Goal: Task Accomplishment & Management: Manage account settings

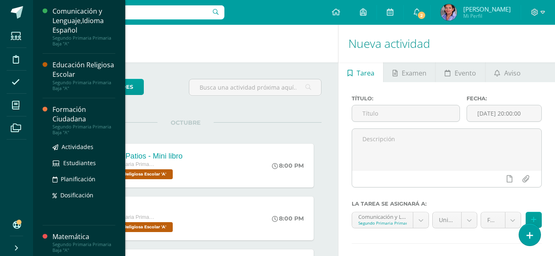
click at [62, 115] on div "Formación Ciudadana" at bounding box center [84, 114] width 63 height 19
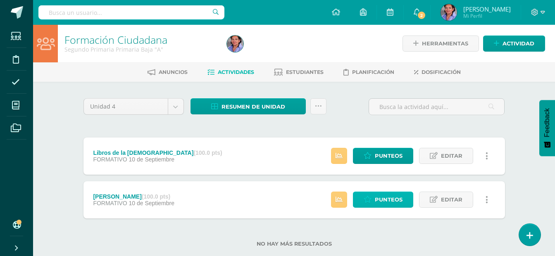
click at [389, 198] on span "Punteos" at bounding box center [389, 199] width 28 height 15
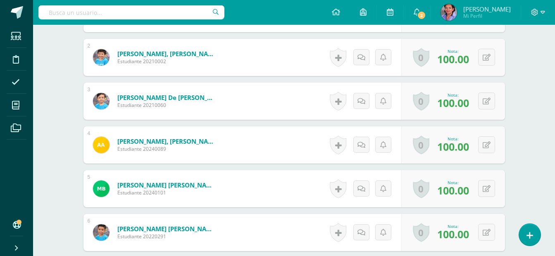
scroll to position [340, 0]
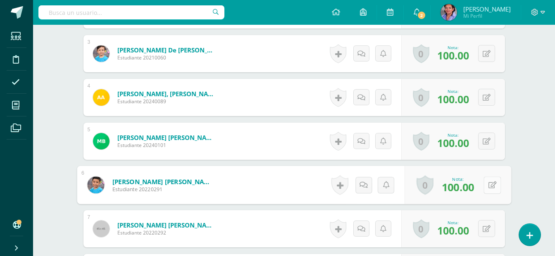
click at [480, 187] on div "0 Logros Logros obtenidos Aún no hay logros agregados Nota: 100.00" at bounding box center [458, 185] width 107 height 38
click at [494, 182] on icon at bounding box center [492, 185] width 8 height 7
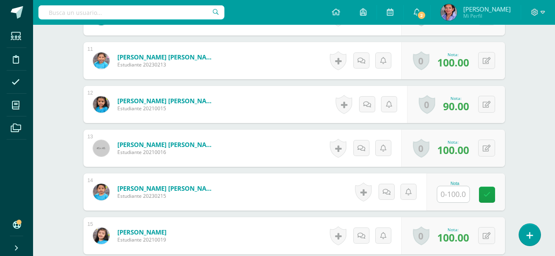
scroll to position [700, 0]
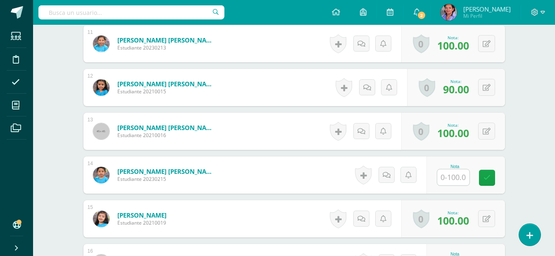
type input "0"
click at [449, 182] on input "text" at bounding box center [453, 178] width 32 height 16
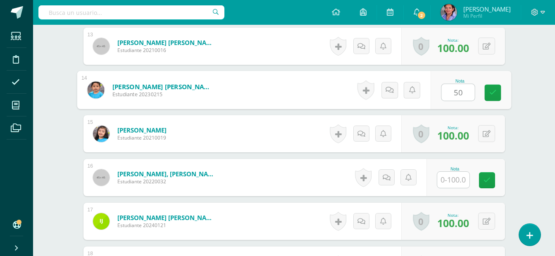
scroll to position [792, 0]
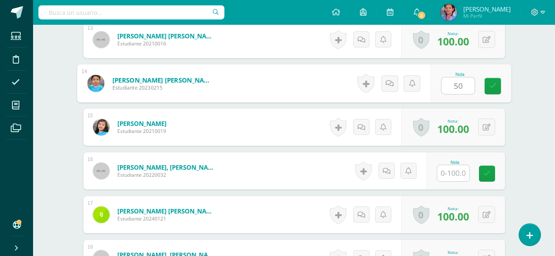
type input "50"
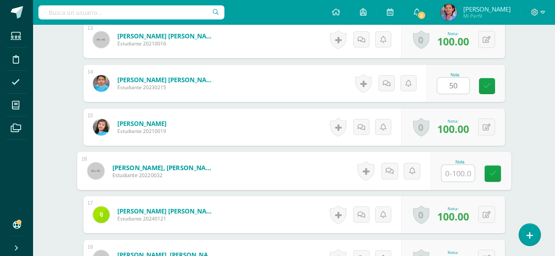
click at [453, 169] on input "text" at bounding box center [458, 173] width 33 height 17
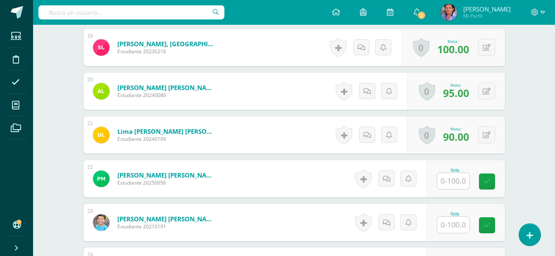
scroll to position [1064, 0]
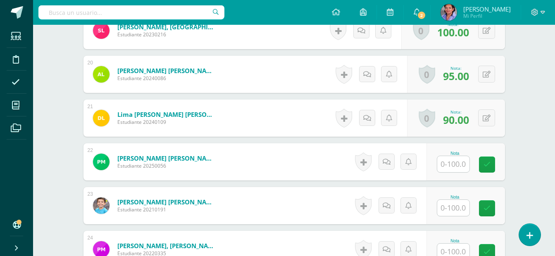
type input "50"
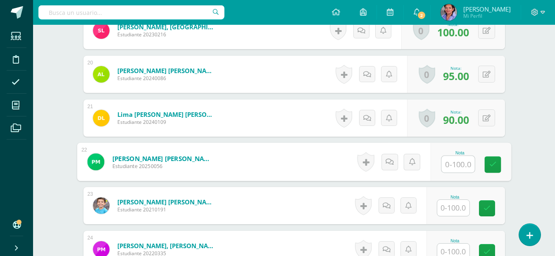
click at [465, 160] on input "text" at bounding box center [458, 164] width 33 height 17
type input "50"
click at [452, 211] on input "text" at bounding box center [453, 208] width 32 height 16
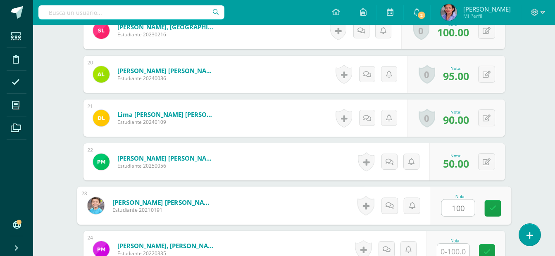
type input "100"
click at [449, 252] on input "text" at bounding box center [453, 252] width 32 height 16
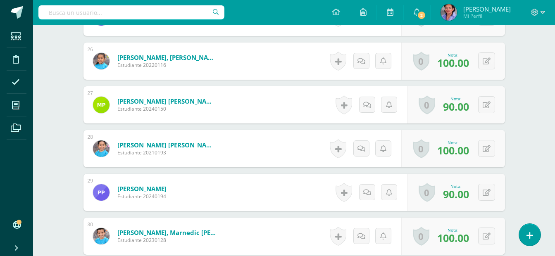
scroll to position [1419, 0]
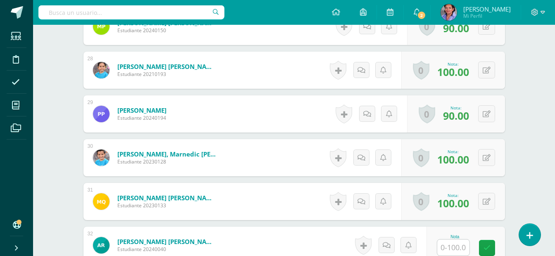
type input "0"
click at [456, 251] on input "text" at bounding box center [458, 248] width 33 height 17
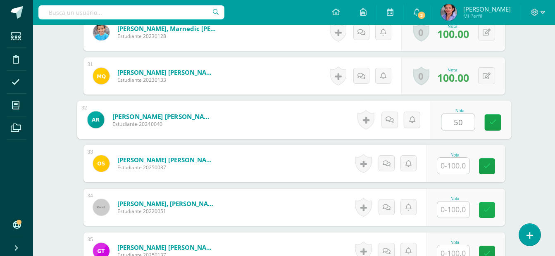
scroll to position [1548, 0]
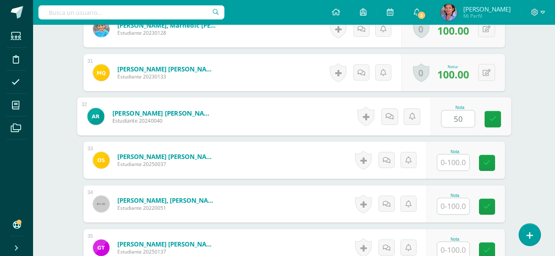
type input "50"
click at [445, 160] on input "text" at bounding box center [453, 163] width 32 height 16
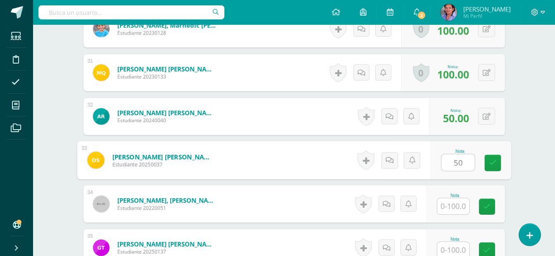
type input "50"
click at [459, 207] on input "text" at bounding box center [453, 206] width 32 height 16
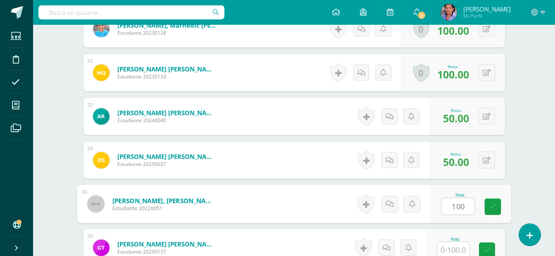
type input "100"
click at [459, 240] on div "Nota" at bounding box center [455, 239] width 36 height 5
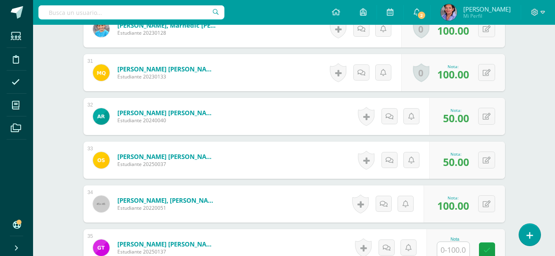
click at [461, 252] on input "text" at bounding box center [453, 250] width 32 height 16
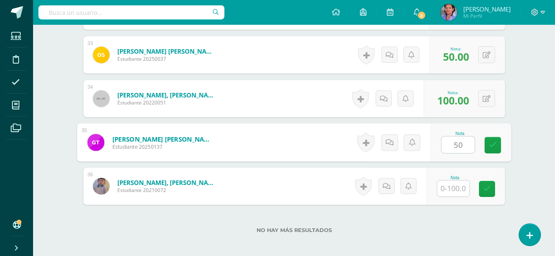
scroll to position [1694, 0]
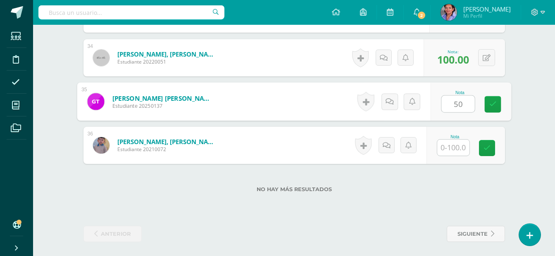
type input "50"
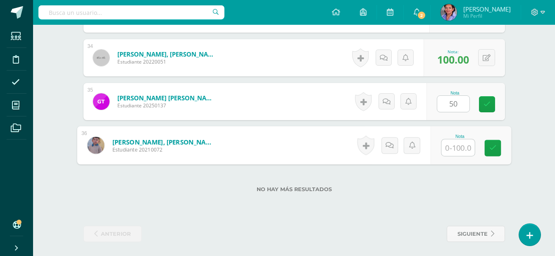
click at [462, 151] on input "text" at bounding box center [458, 148] width 33 height 17
type input "50"
click at [454, 190] on label "No hay más resultados" at bounding box center [295, 189] width 422 height 6
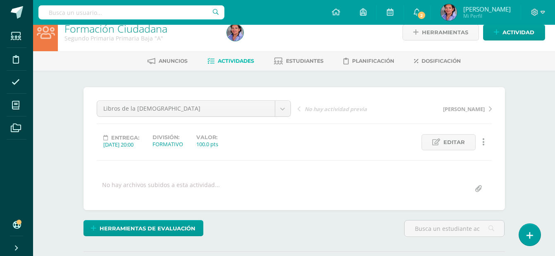
scroll to position [0, 0]
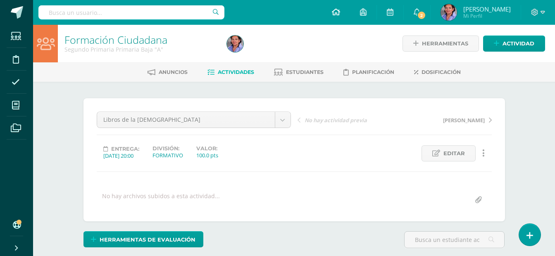
click at [340, 15] on icon at bounding box center [336, 11] width 8 height 7
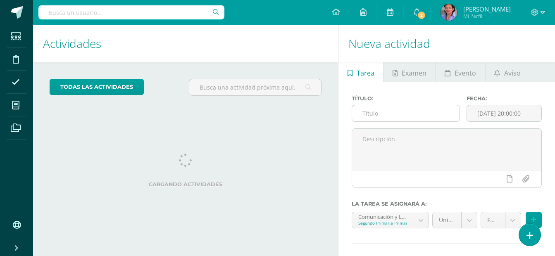
click at [401, 117] on input "text" at bounding box center [406, 113] width 108 height 16
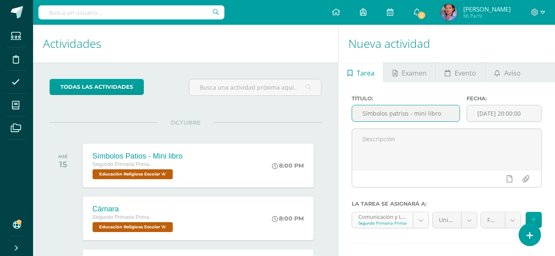
type input "Símbolos patrios - mini libro"
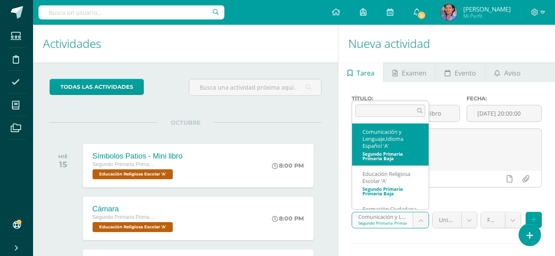
click at [418, 222] on body "Estudiantes Disciplina Asistencia Mis cursos Archivos Soporte Ayuda Reportar un…" at bounding box center [277, 128] width 555 height 256
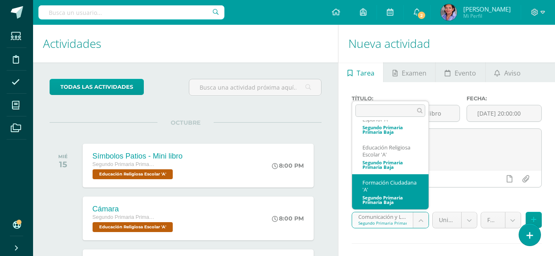
select select "206614"
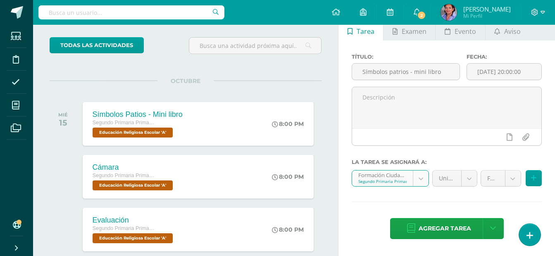
scroll to position [46, 0]
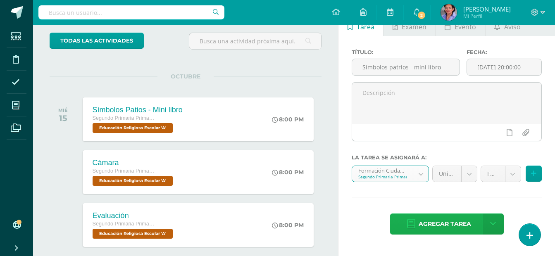
click at [458, 223] on span "Agregar tarea" at bounding box center [445, 224] width 53 height 20
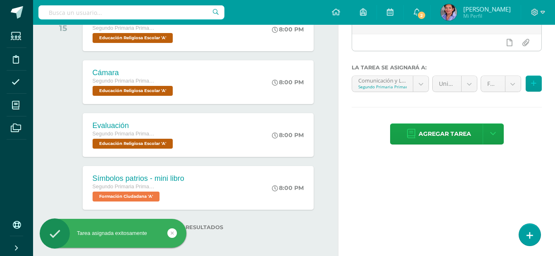
scroll to position [137, 0]
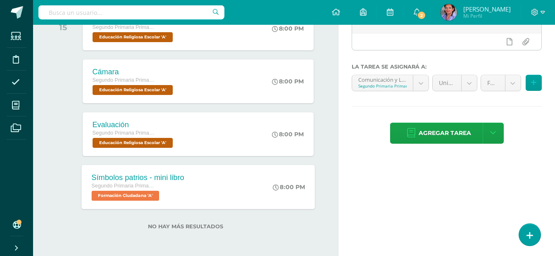
click at [138, 196] on span "Formación Ciudadana 'A'" at bounding box center [125, 196] width 68 height 10
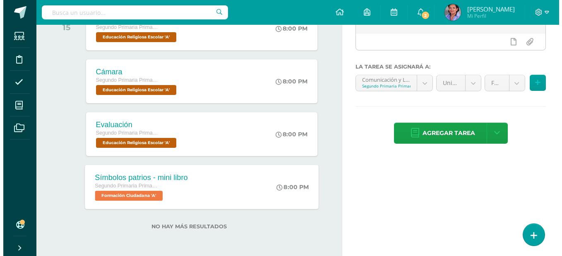
scroll to position [0, 0]
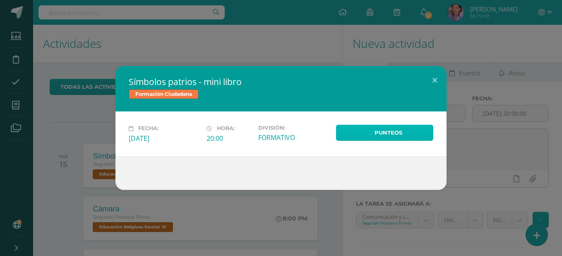
click at [403, 136] on link "Punteos" at bounding box center [384, 133] width 97 height 16
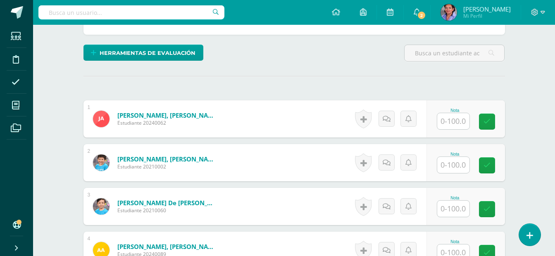
scroll to position [191, 0]
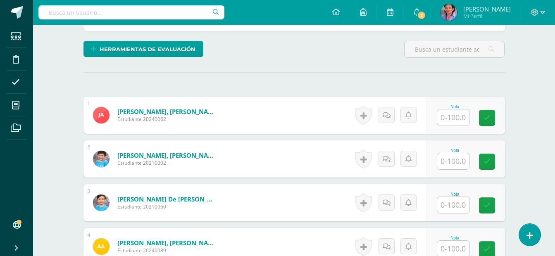
click at [459, 114] on input "text" at bounding box center [453, 118] width 32 height 16
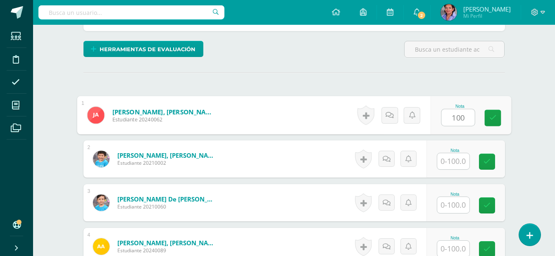
type input "100"
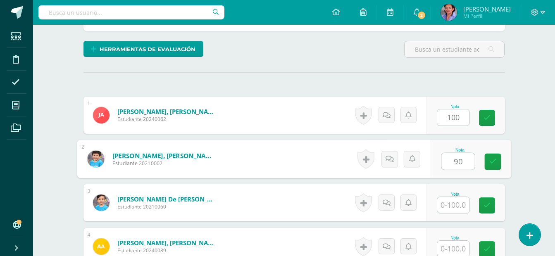
type input "90"
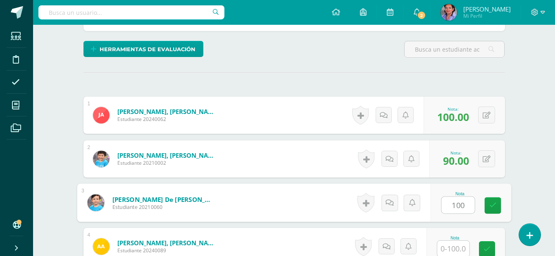
type input "100"
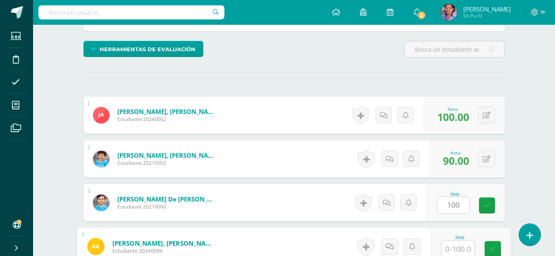
scroll to position [191, 0]
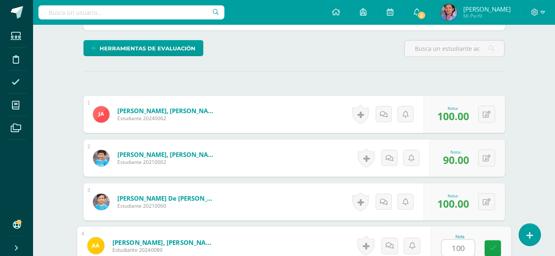
type input "100"
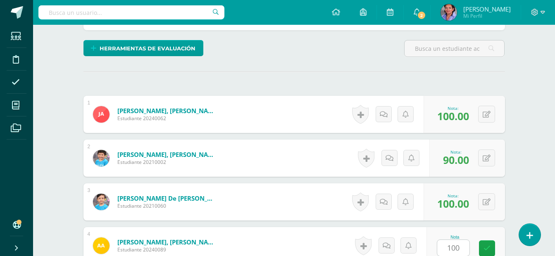
scroll to position [355, 0]
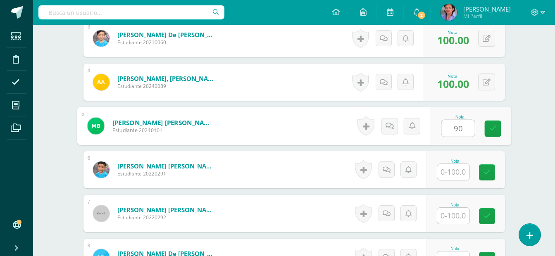
type input "90"
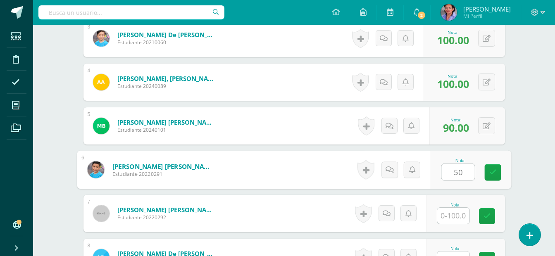
type input "50"
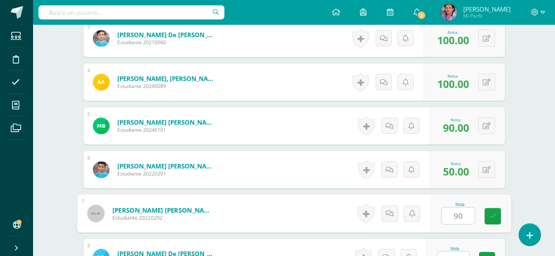
type input "90"
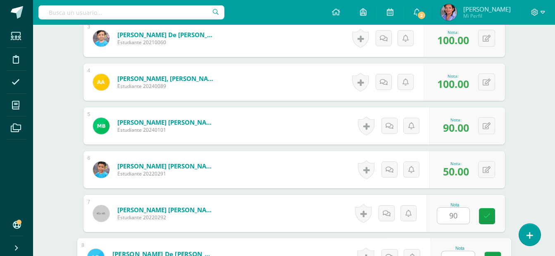
scroll to position [367, 0]
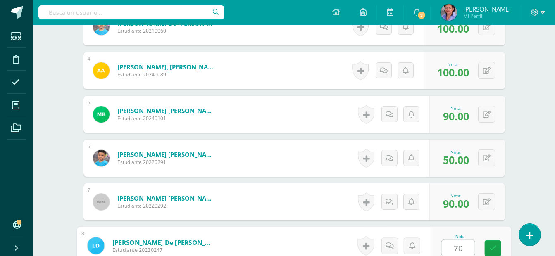
type input "70"
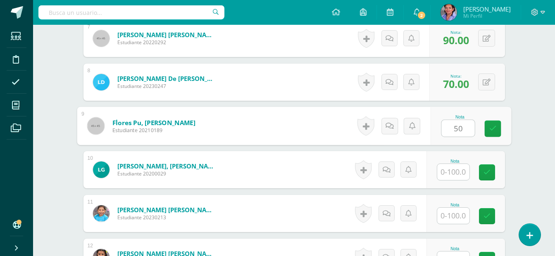
type input "50"
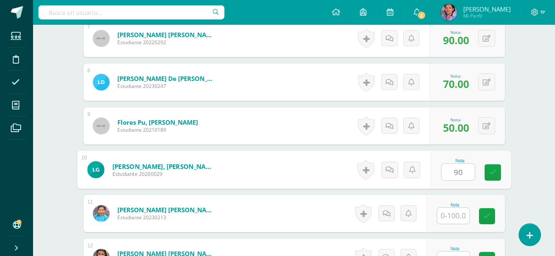
type input "90"
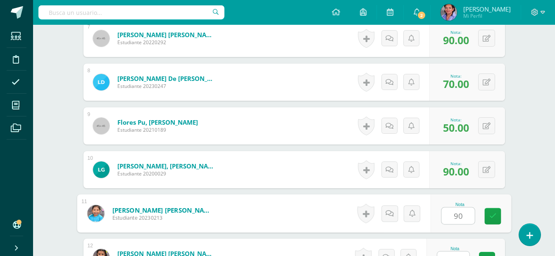
type input "90"
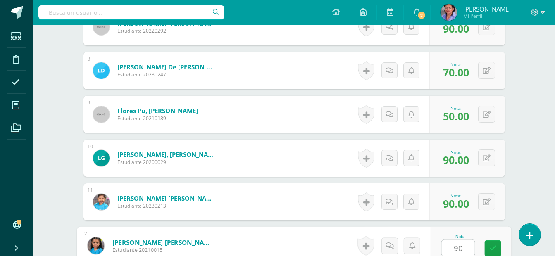
type input "90"
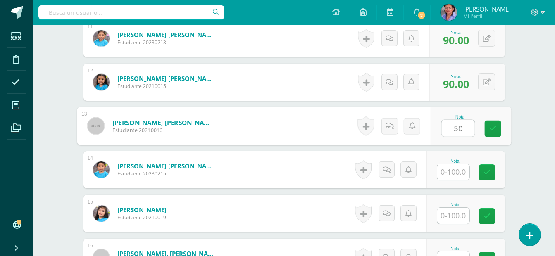
type input "50"
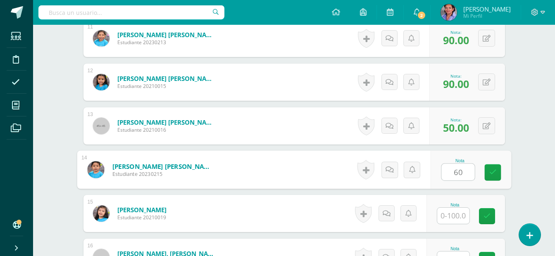
type input "60"
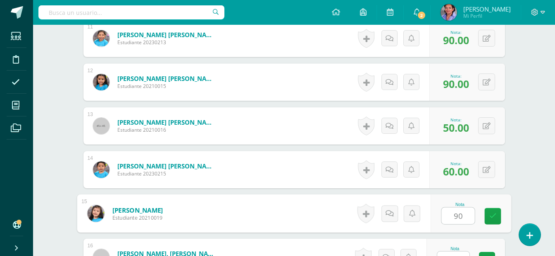
type input "90"
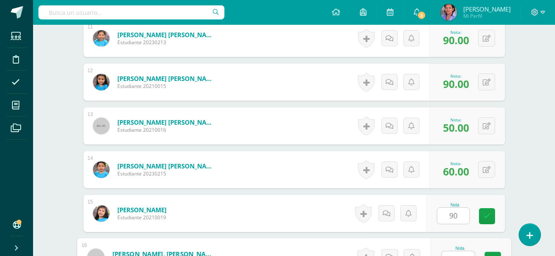
scroll to position [717, 0]
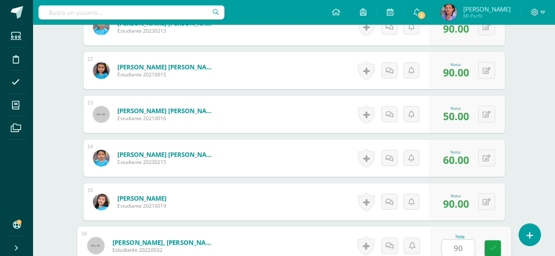
type input "90"
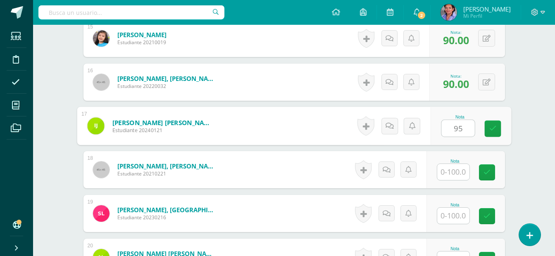
type input "95"
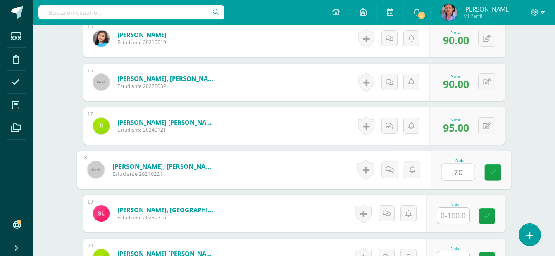
type input "70"
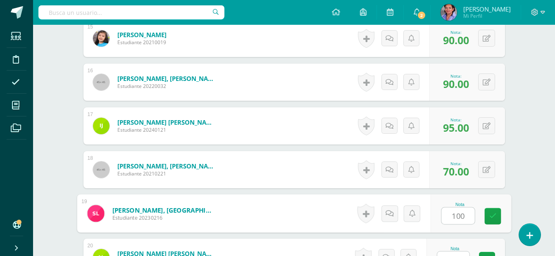
type input "100"
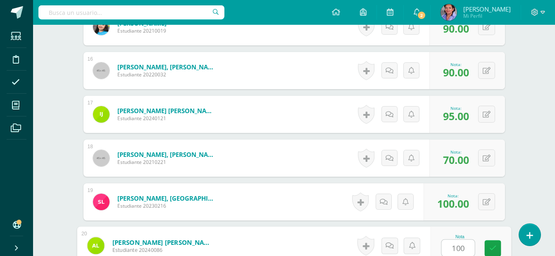
type input "100"
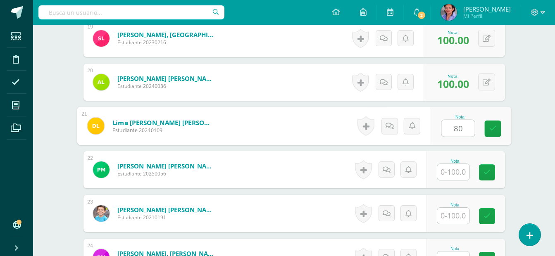
type input "80"
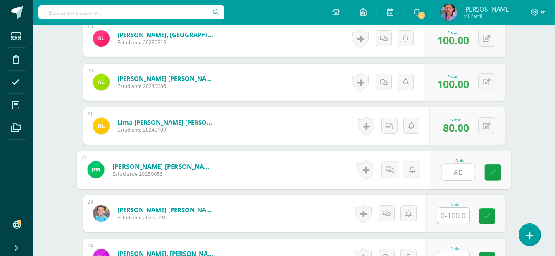
type input "80"
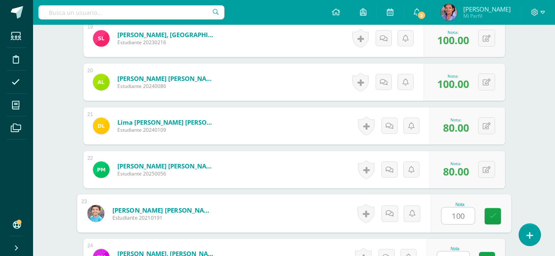
type input "100"
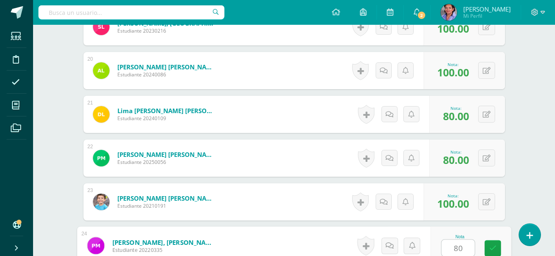
type input "80"
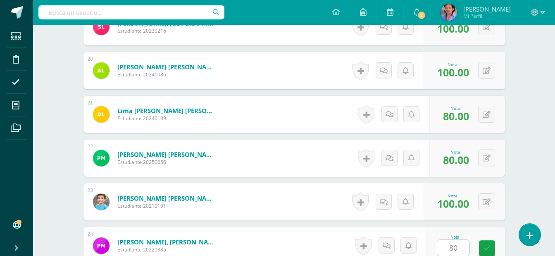
scroll to position [1232, 0]
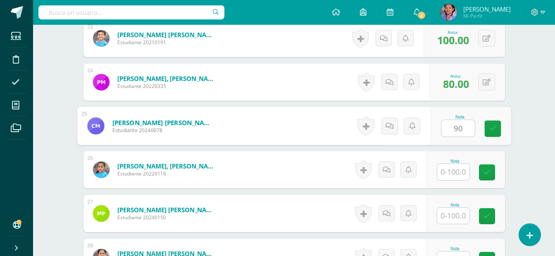
type input "90"
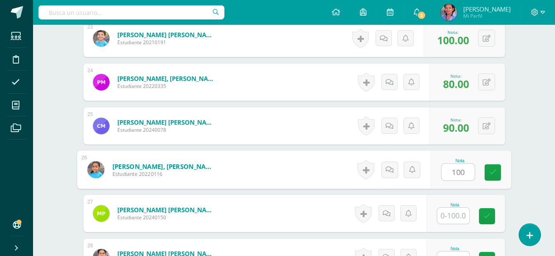
type input "100"
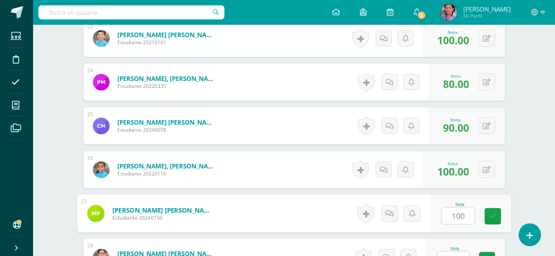
type input "100"
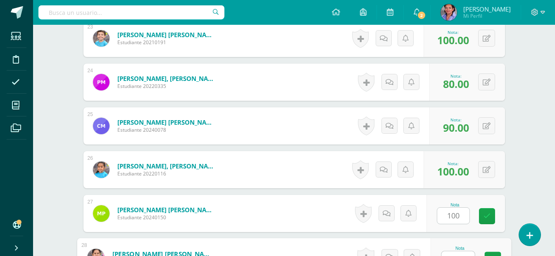
scroll to position [1243, 0]
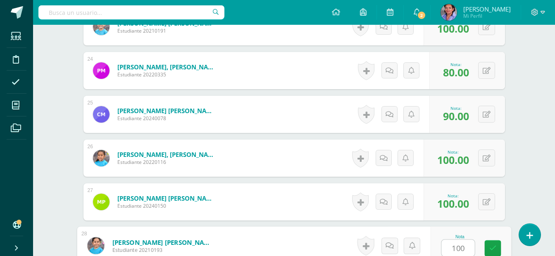
type input "100"
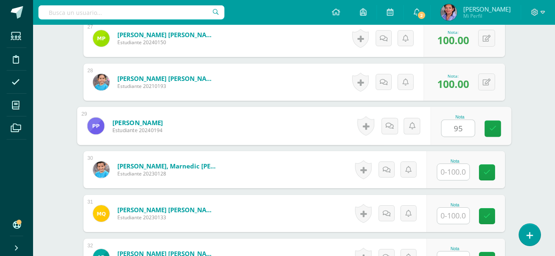
type input "95"
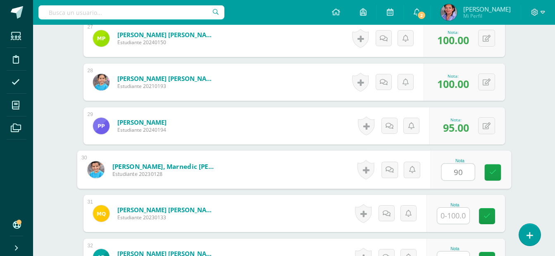
type input "90"
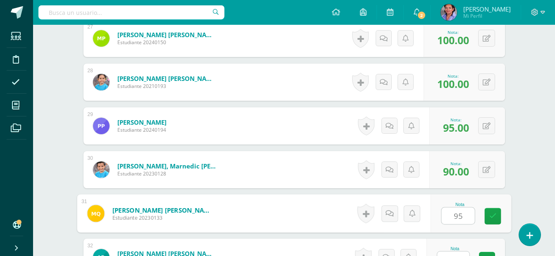
type input "95"
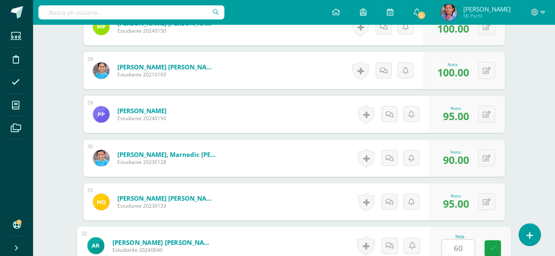
type input "60"
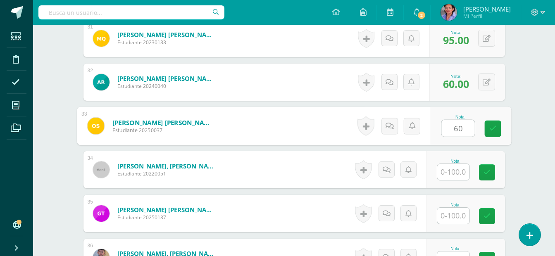
type input "60"
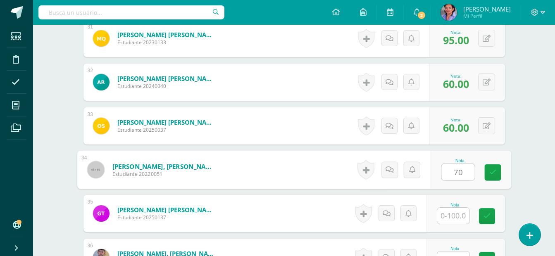
type input "70"
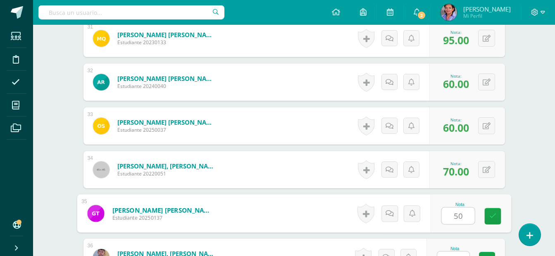
type input "50"
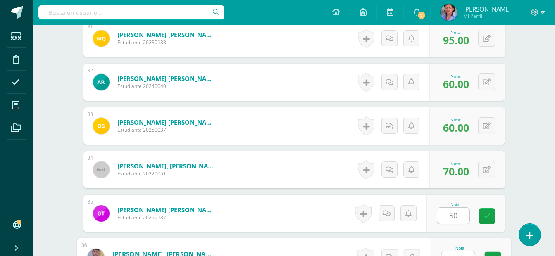
scroll to position [1594, 0]
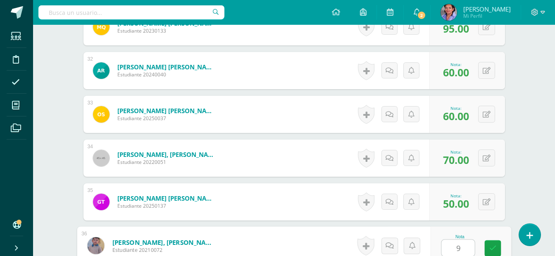
type input "95"
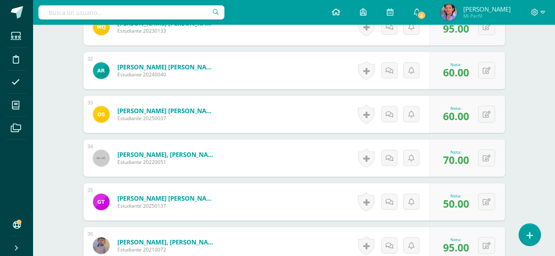
click at [340, 14] on icon at bounding box center [336, 11] width 8 height 7
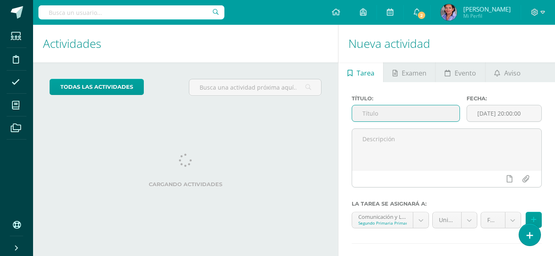
click at [381, 113] on input "text" at bounding box center [406, 113] width 108 height 16
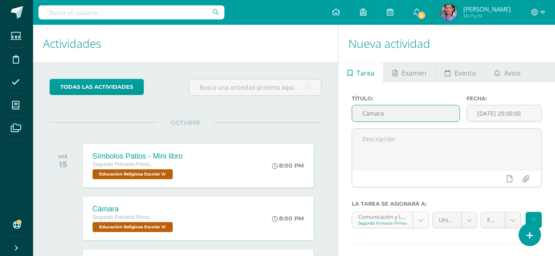
type input "Cámara"
click at [420, 222] on body "Estudiantes Disciplina Asistencia Mis cursos Archivos Soporte Ayuda Reportar un…" at bounding box center [277, 128] width 555 height 256
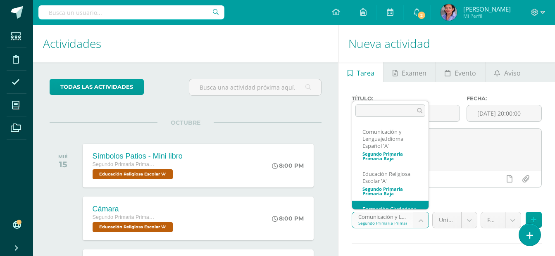
scroll to position [26, 0]
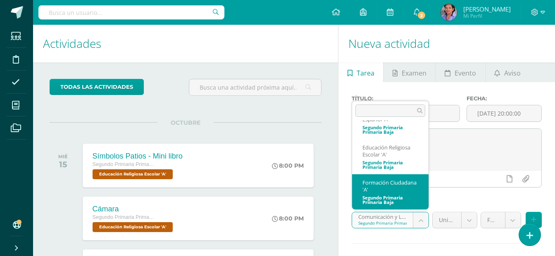
select select "206614"
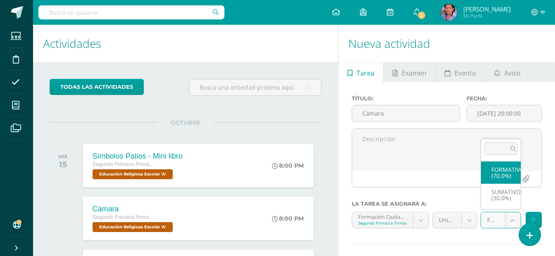
click at [509, 221] on body "Estudiantes Disciplina Asistencia Mis cursos Archivos Soporte Ayuda Reportar un…" at bounding box center [277, 128] width 555 height 256
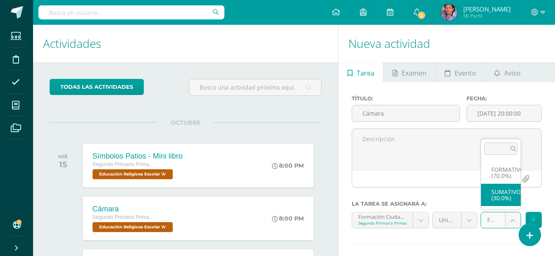
select select "206626"
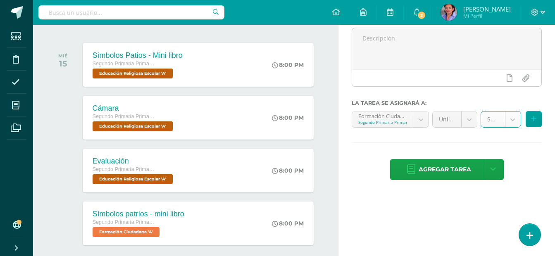
scroll to position [102, 0]
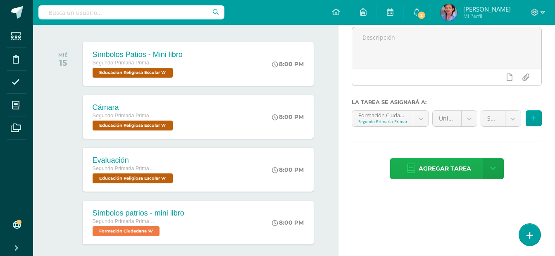
click at [448, 167] on span "Agregar tarea" at bounding box center [445, 169] width 53 height 20
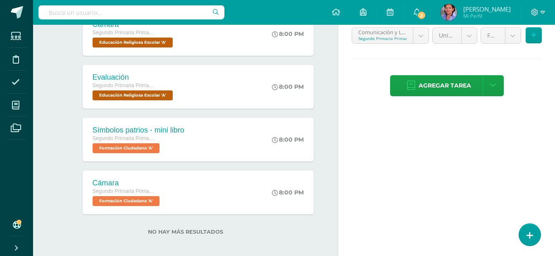
scroll to position [186, 0]
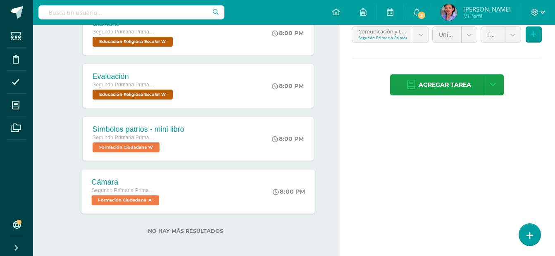
click at [141, 195] on div "Segundo Primaria Primaria Baja" at bounding box center [126, 191] width 70 height 9
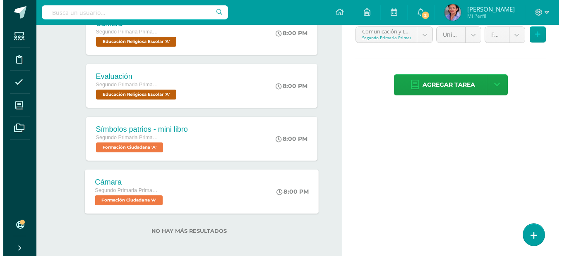
scroll to position [0, 0]
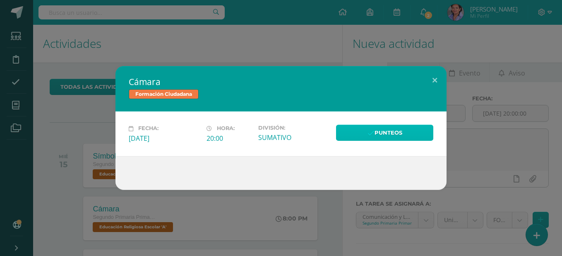
click at [398, 129] on link "Punteos" at bounding box center [384, 133] width 97 height 16
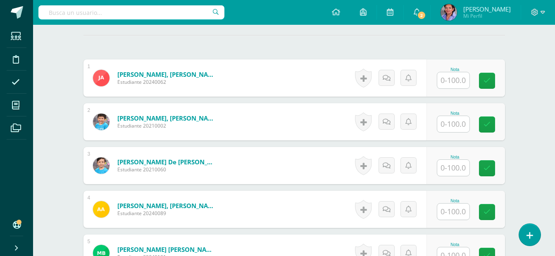
scroll to position [231, 0]
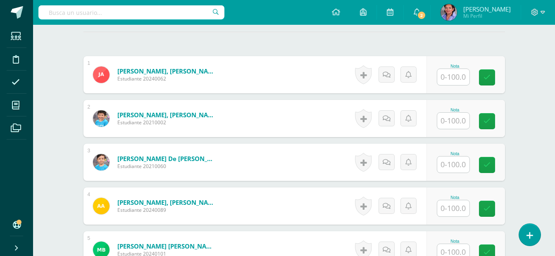
click at [463, 80] on input "text" at bounding box center [453, 77] width 32 height 16
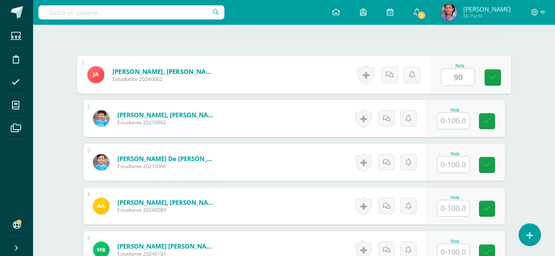
type input "90"
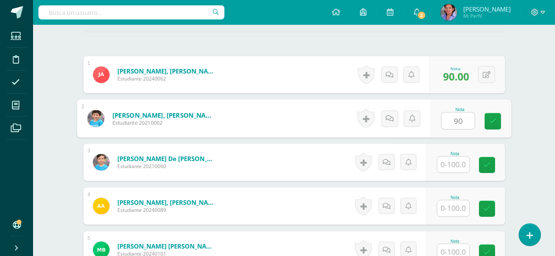
type input "90"
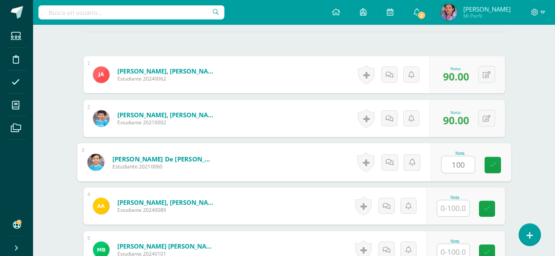
type input "100"
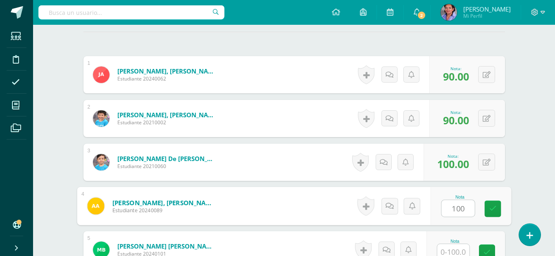
type input "100"
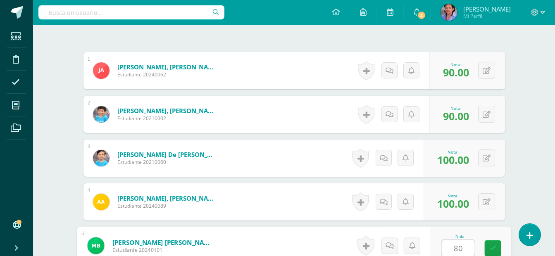
type input "80"
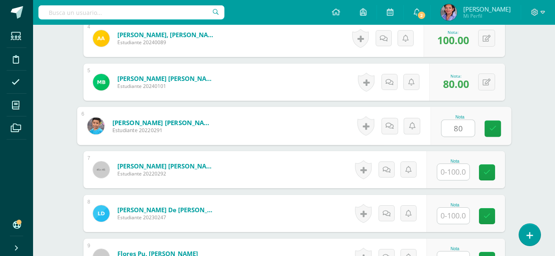
type input "80"
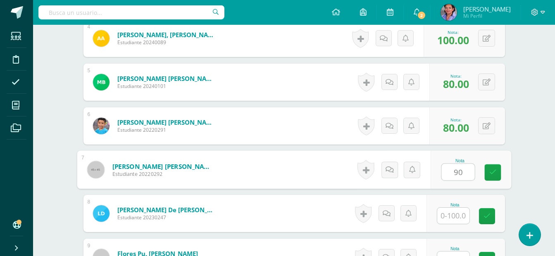
type input "90"
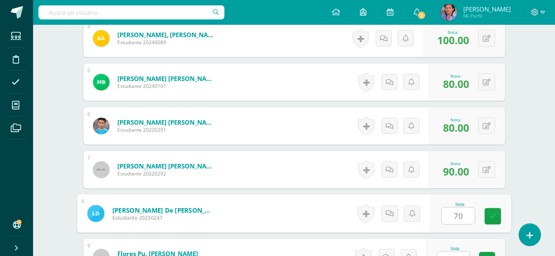
type input "70"
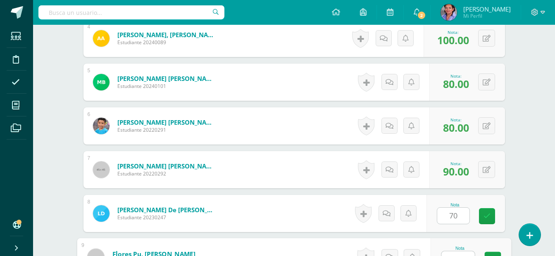
scroll to position [411, 0]
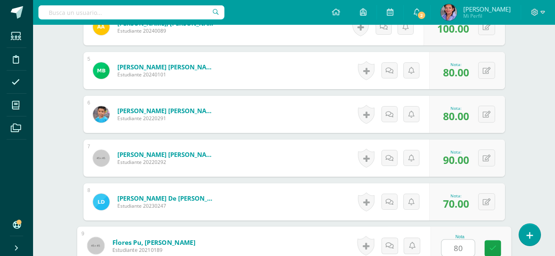
type input "80"
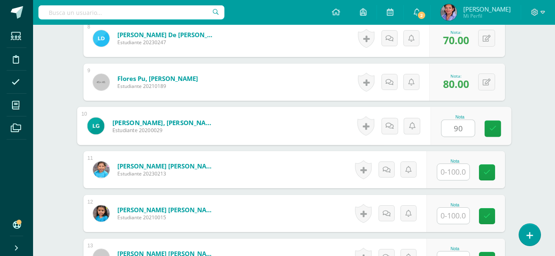
type input "90"
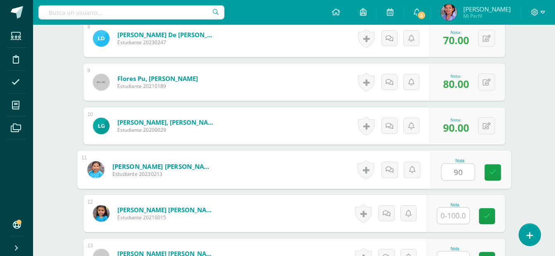
type input "90"
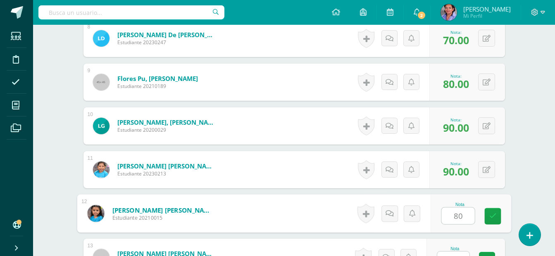
type input "80"
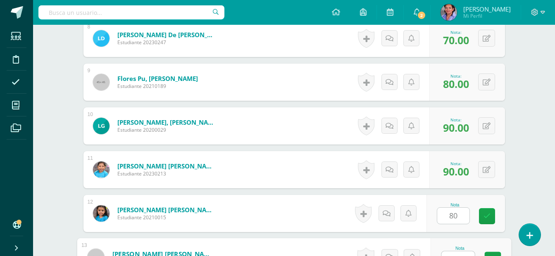
scroll to position [586, 0]
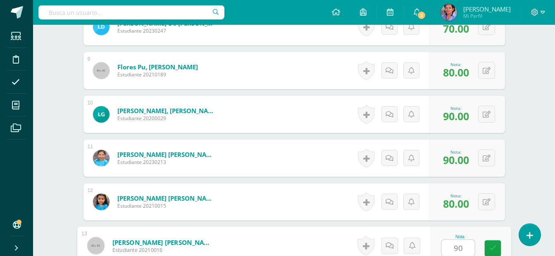
type input "90"
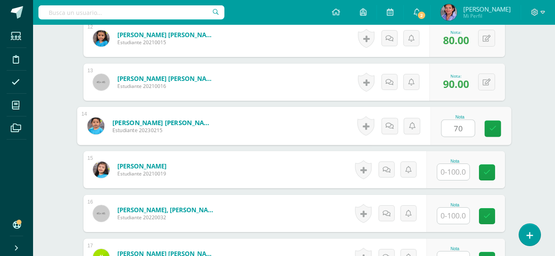
type input "70"
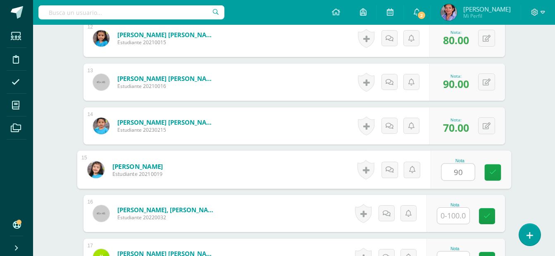
type input "90"
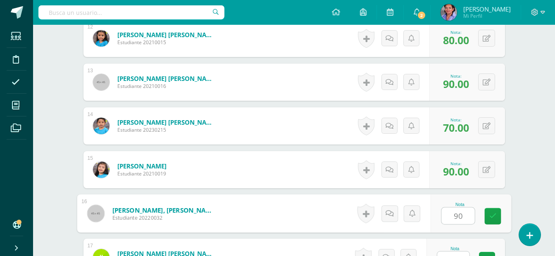
type input "90"
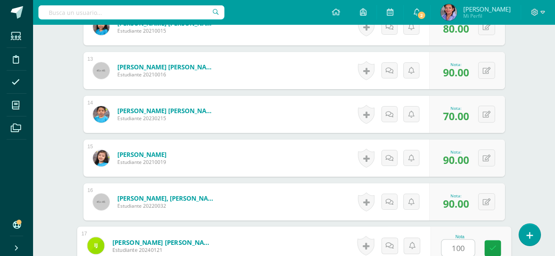
type input "100"
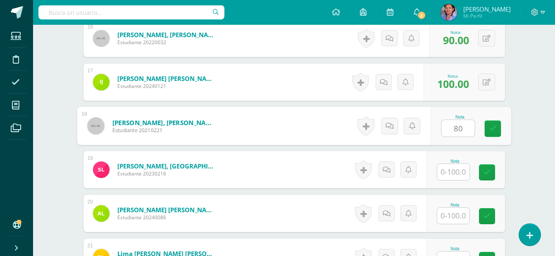
type input "80"
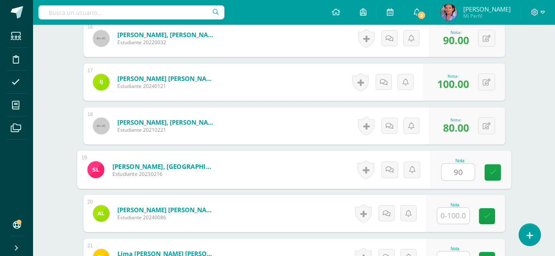
type input "90"
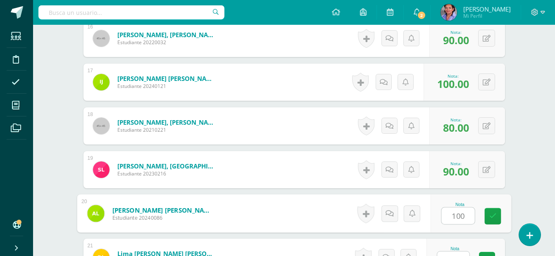
type input "100"
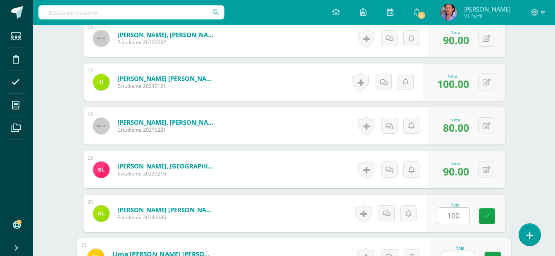
scroll to position [937, 0]
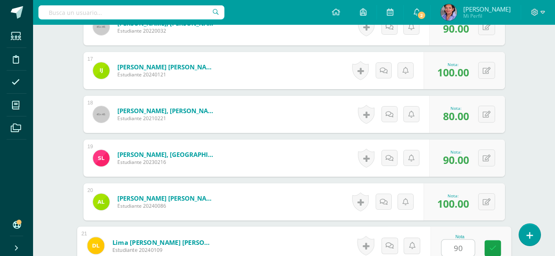
type input "90"
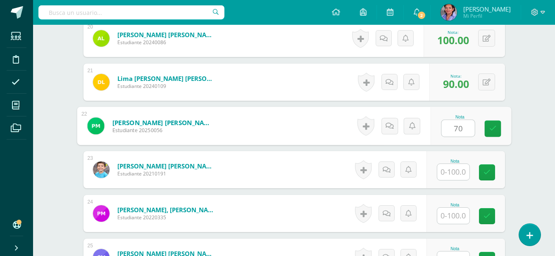
type input "70"
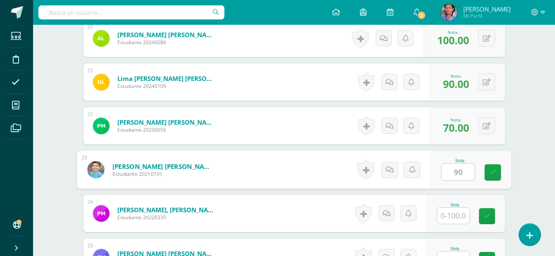
type input "90"
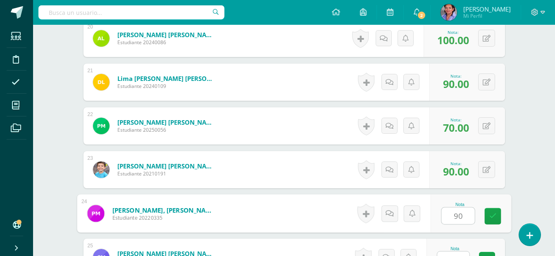
type input "90"
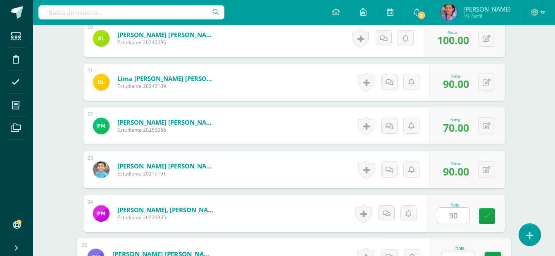
scroll to position [1112, 0]
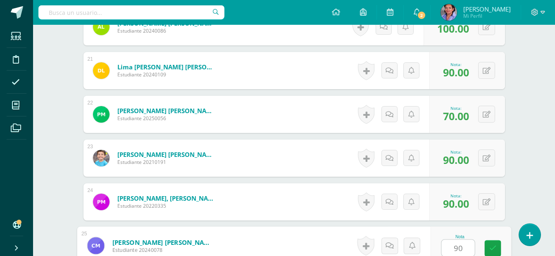
type input "90"
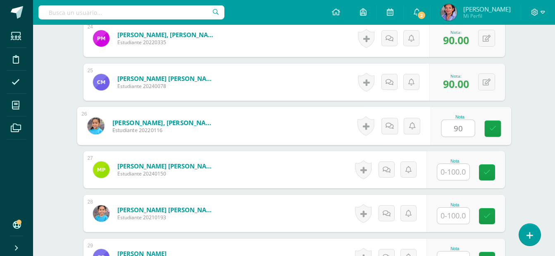
type input "90"
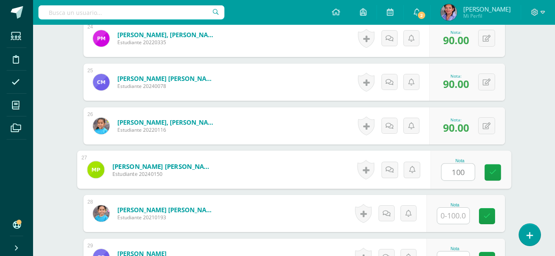
type input "100"
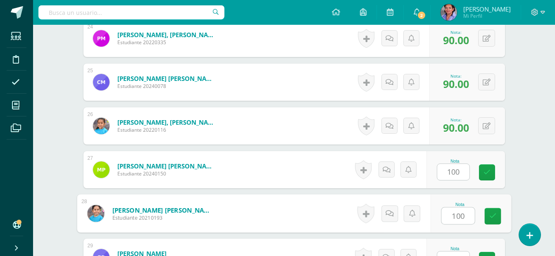
type input "100"
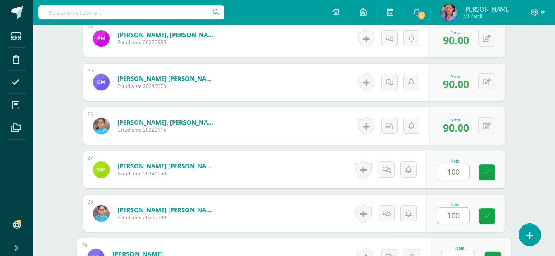
scroll to position [1287, 0]
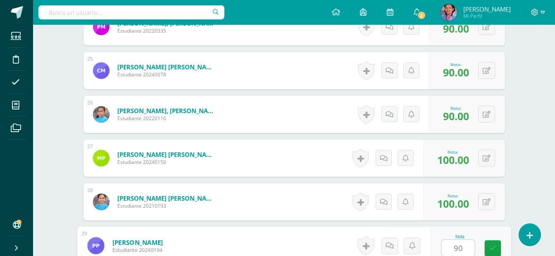
type input "90"
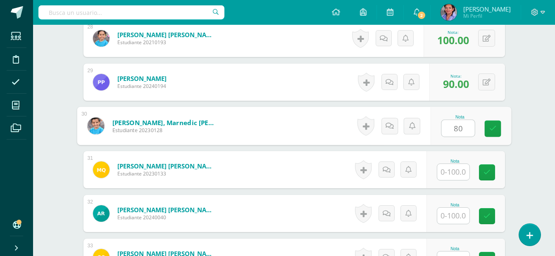
type input "80"
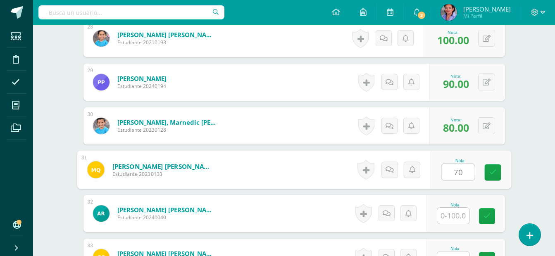
type input "70"
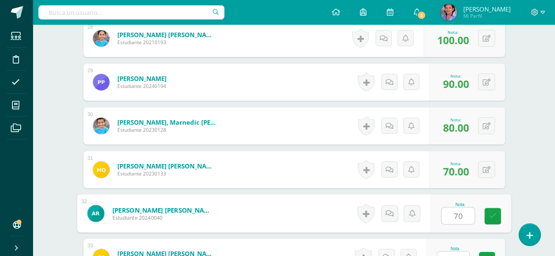
type input "70"
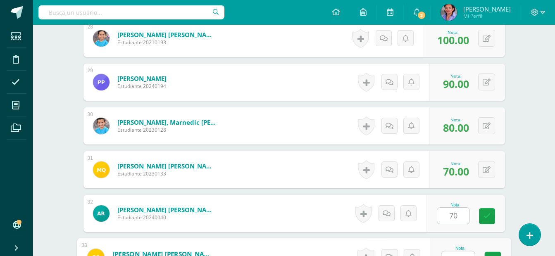
scroll to position [1463, 0]
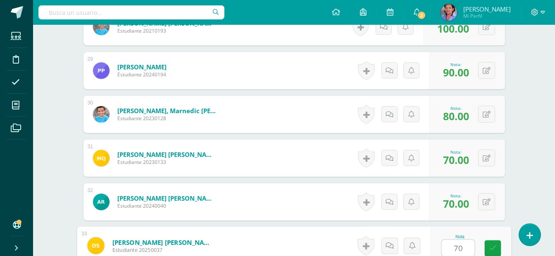
type input "70"
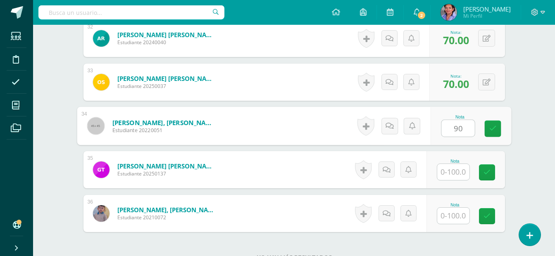
type input "90"
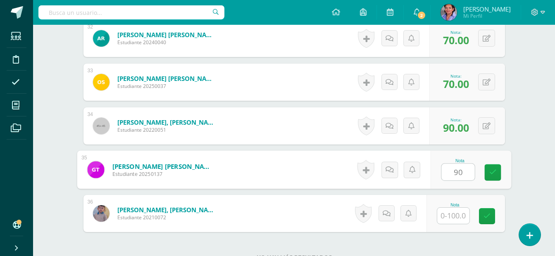
type input "90"
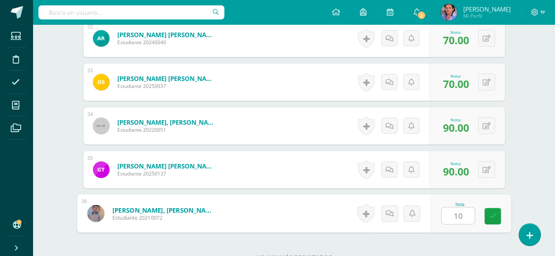
type input "100"
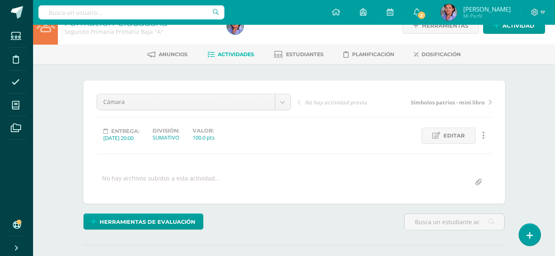
scroll to position [0, 0]
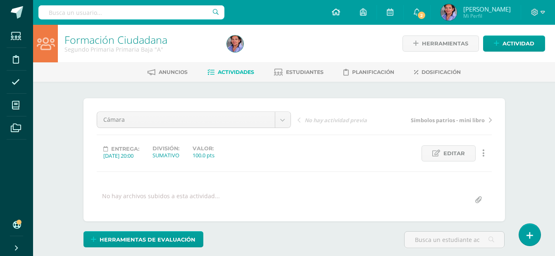
click at [340, 16] on span at bounding box center [336, 12] width 8 height 9
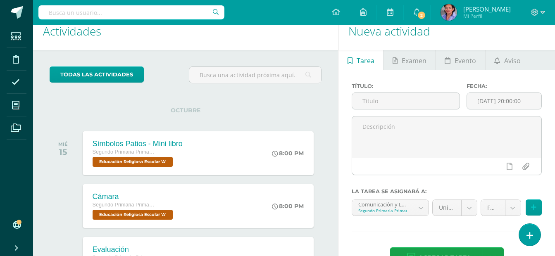
scroll to position [12, 0]
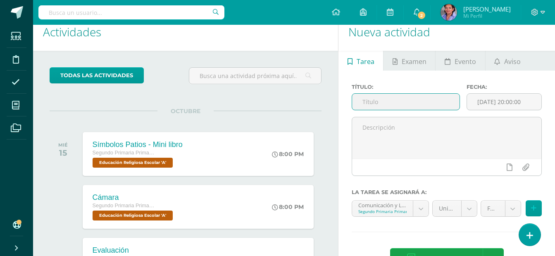
click at [382, 109] on input "text" at bounding box center [406, 102] width 108 height 16
type input "Evaluación"
click at [423, 208] on body "Estudiantes Disciplina Asistencia Mis cursos Archivos Soporte Ayuda Reportar un…" at bounding box center [277, 116] width 555 height 256
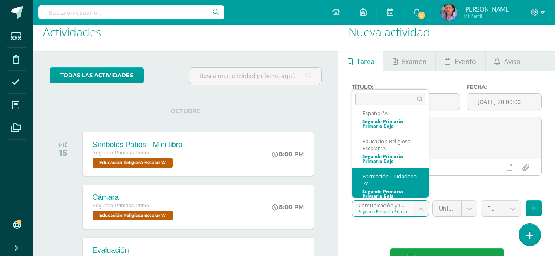
scroll to position [26, 0]
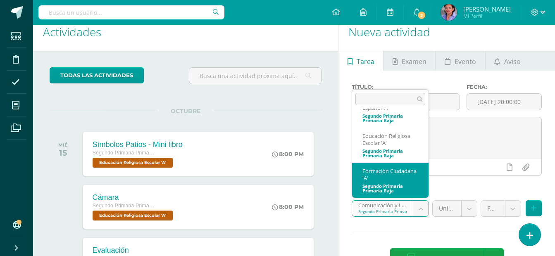
select select "206614"
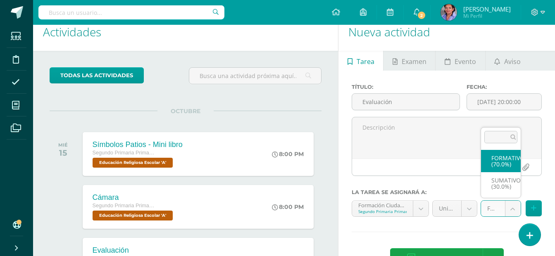
click at [508, 208] on body "Estudiantes Disciplina Asistencia Mis cursos Archivos Soporte Ayuda Reportar un…" at bounding box center [277, 116] width 555 height 256
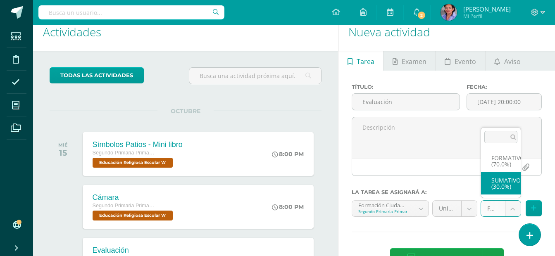
select select "206626"
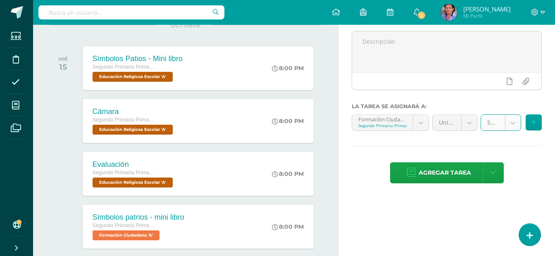
scroll to position [100, 0]
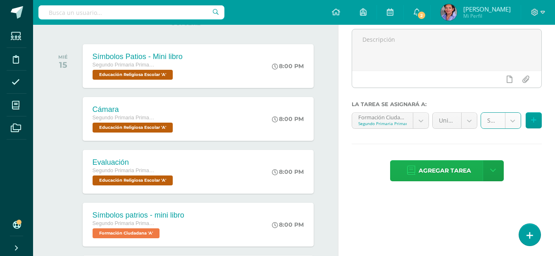
click at [461, 177] on span "Agregar tarea" at bounding box center [445, 171] width 53 height 20
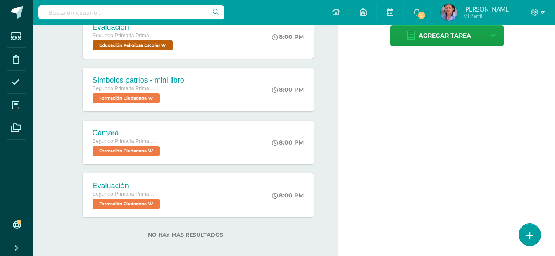
scroll to position [243, 0]
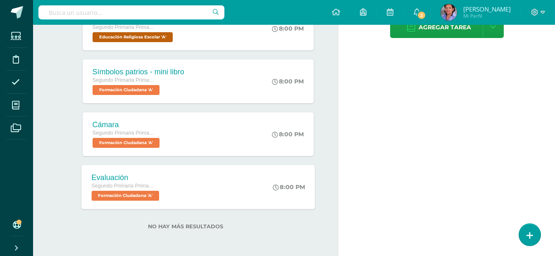
click at [130, 195] on span "Formación Ciudadana 'A'" at bounding box center [125, 196] width 68 height 10
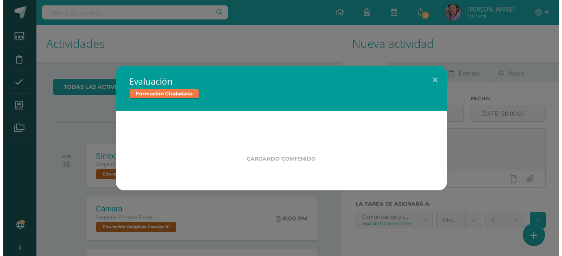
scroll to position [0, 0]
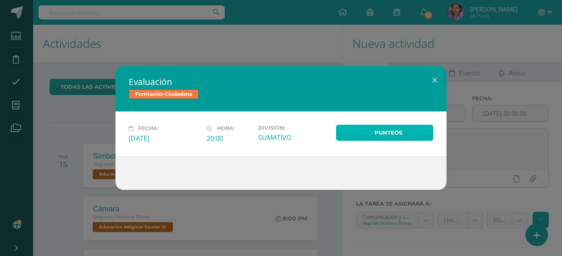
click at [427, 135] on link "Punteos" at bounding box center [384, 133] width 97 height 16
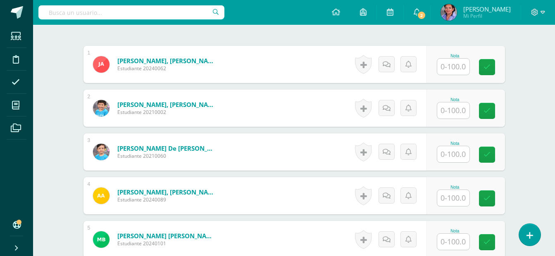
scroll to position [234, 0]
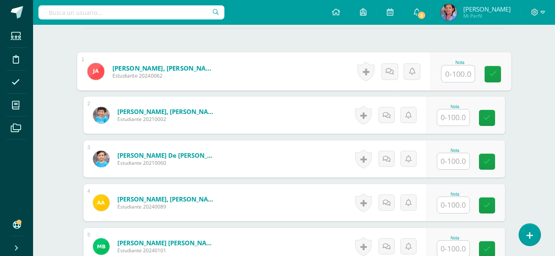
click at [459, 73] on input "text" at bounding box center [458, 74] width 33 height 17
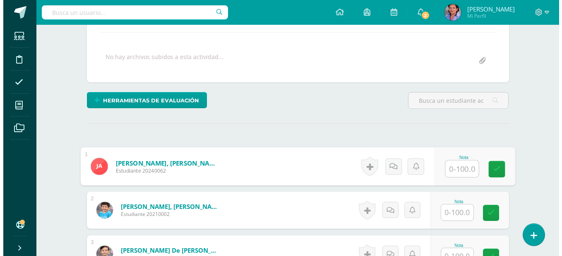
scroll to position [133, 0]
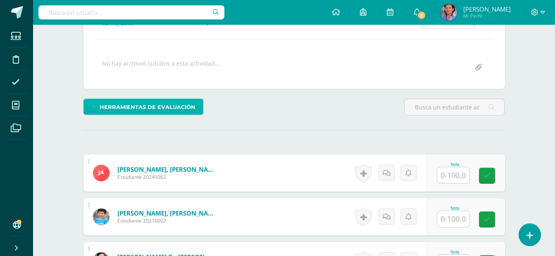
click at [167, 109] on span "Herramientas de evaluación" at bounding box center [148, 107] width 96 height 15
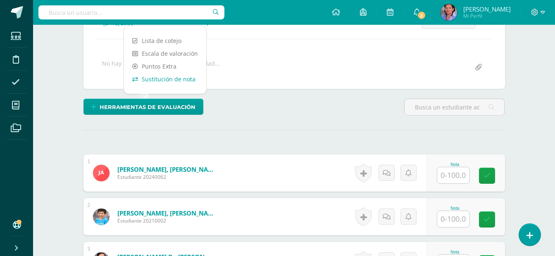
click at [167, 84] on link "Sustitución de nota" at bounding box center [165, 79] width 82 height 13
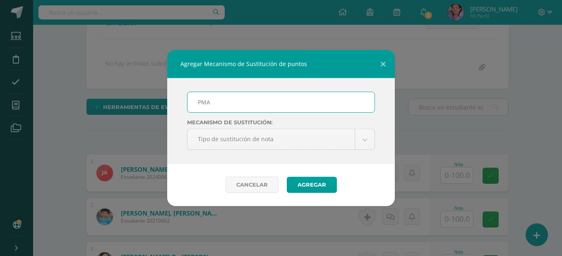
click at [287, 177] on button "Agregar" at bounding box center [312, 185] width 50 height 16
type input "PMA 4.2"
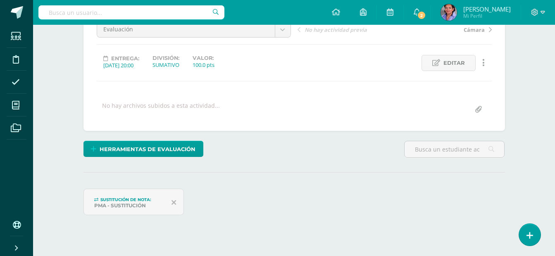
scroll to position [101, 0]
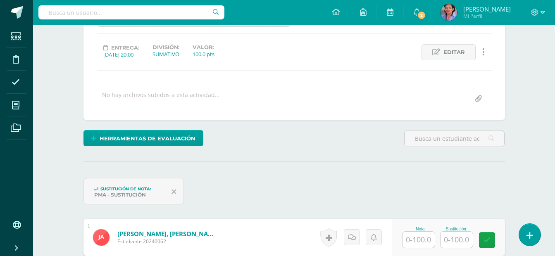
click at [172, 192] on icon at bounding box center [174, 191] width 5 height 7
click at [174, 191] on icon at bounding box center [174, 191] width 5 height 7
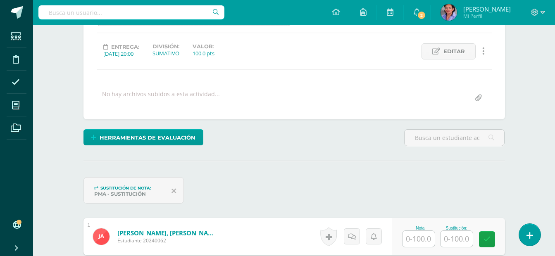
click at [174, 191] on icon at bounding box center [174, 190] width 5 height 7
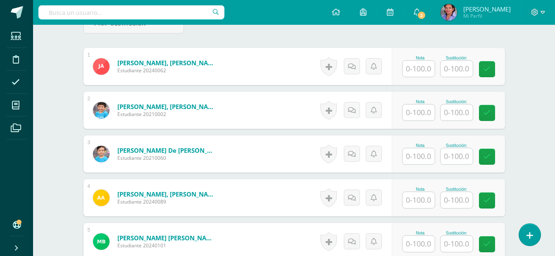
scroll to position [12, 0]
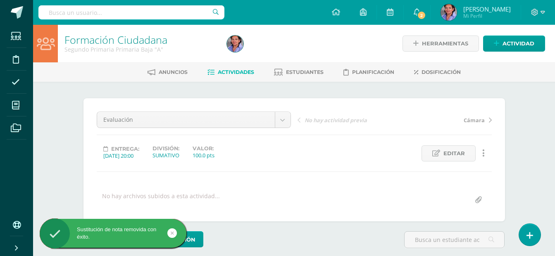
click at [189, 241] on div "Sustitución de nota removida con éxito." at bounding box center [126, 235] width 151 height 32
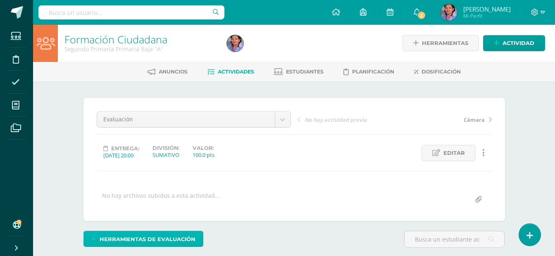
click at [143, 240] on span "Herramientas de evaluación" at bounding box center [148, 239] width 96 height 15
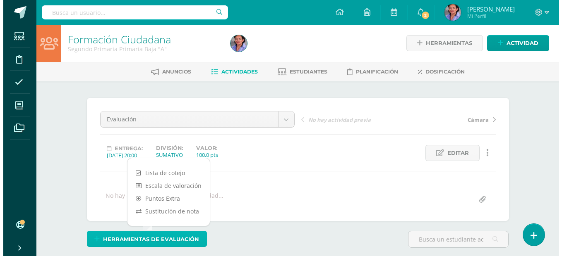
scroll to position [1, 0]
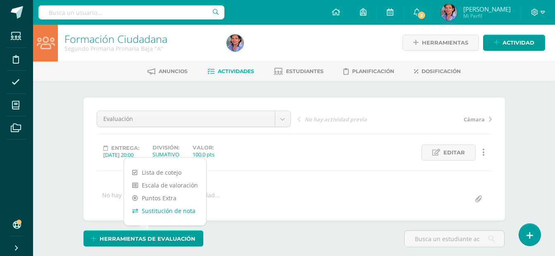
click at [153, 212] on link "Sustitución de nota" at bounding box center [165, 211] width 82 height 13
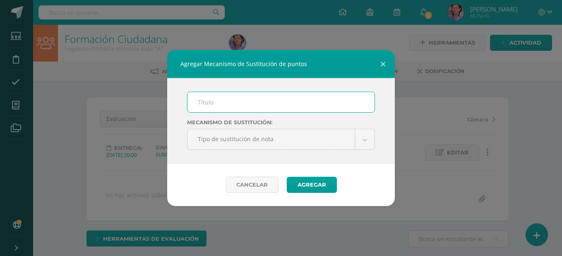
click at [229, 105] on input "text" at bounding box center [280, 102] width 187 height 20
click at [228, 108] on input "text" at bounding box center [280, 102] width 187 height 20
type input "PMA 4.2"
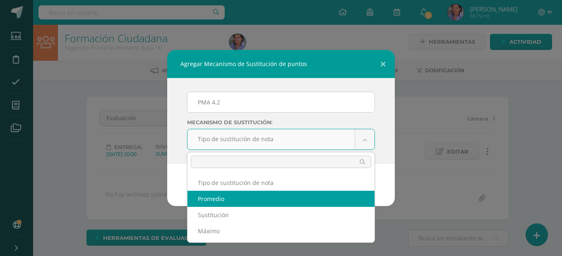
select select "average"
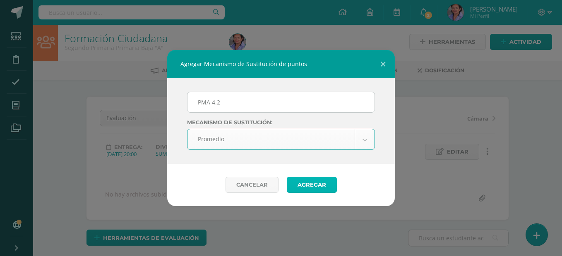
click at [326, 181] on button "Agregar" at bounding box center [312, 185] width 50 height 16
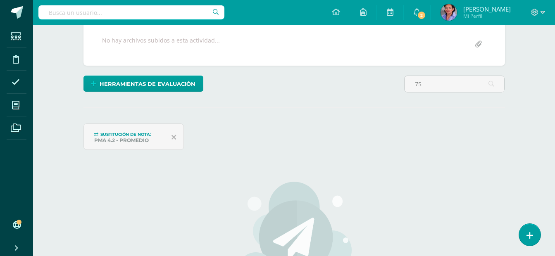
scroll to position [237, 0]
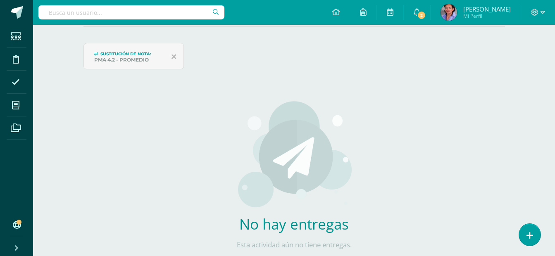
click at [502, 110] on div "¿Estás seguro que quieres eliminar esta actividad? Esto borrará la actividad y …" at bounding box center [294, 89] width 428 height 454
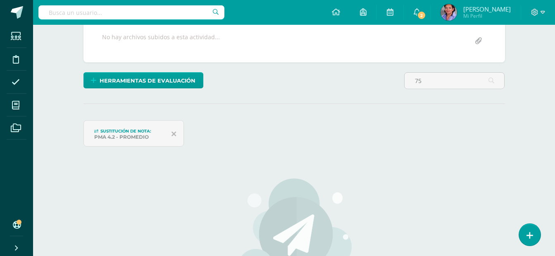
scroll to position [157, 0]
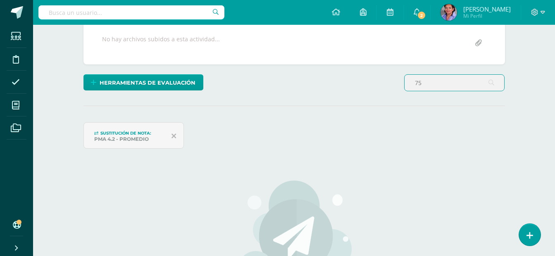
click at [467, 88] on input "75" at bounding box center [455, 83] width 100 height 16
type input "7"
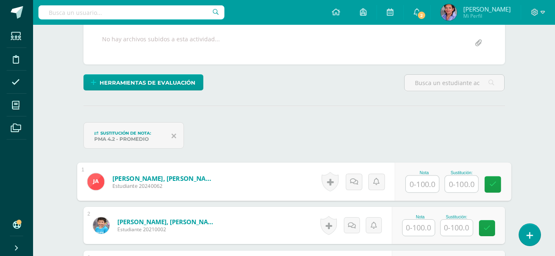
click at [425, 189] on input "text" at bounding box center [422, 184] width 33 height 17
type input "75"
click at [458, 189] on input "text" at bounding box center [461, 184] width 33 height 17
type input "95"
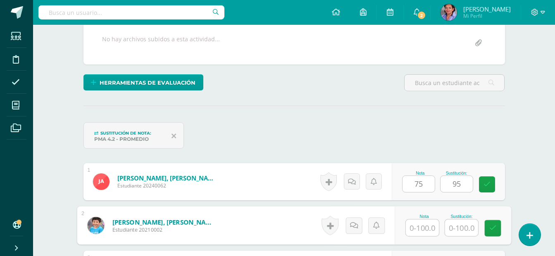
click at [415, 232] on input "text" at bounding box center [422, 228] width 33 height 17
type input "95"
click at [463, 227] on input "text" at bounding box center [461, 228] width 33 height 17
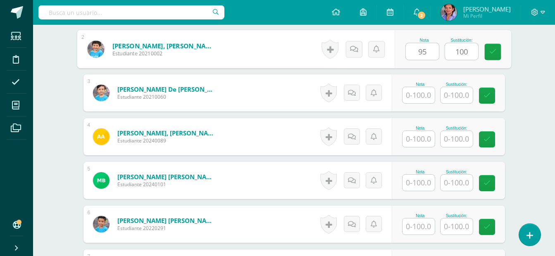
scroll to position [341, 0]
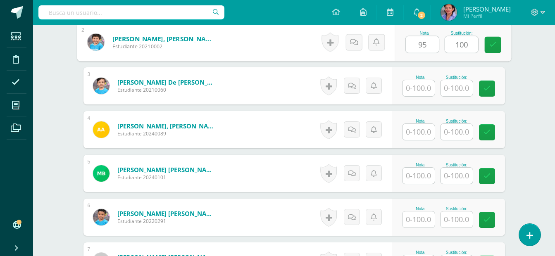
type input "100"
click at [409, 85] on input "text" at bounding box center [419, 88] width 32 height 16
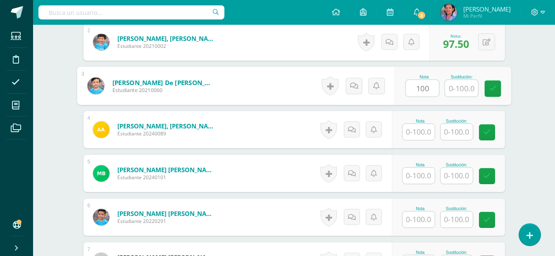
type input "100"
click at [410, 129] on input "text" at bounding box center [419, 132] width 32 height 16
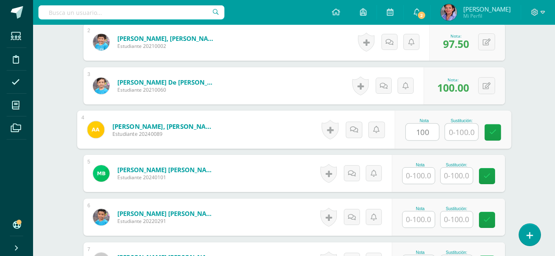
type input "100"
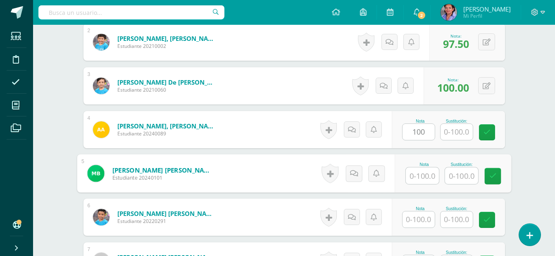
click at [415, 168] on input "text" at bounding box center [422, 176] width 33 height 17
type input "95"
click at [466, 177] on input "text" at bounding box center [461, 176] width 33 height 17
type input "100"
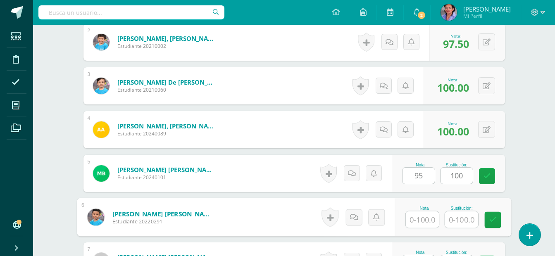
click at [432, 218] on input "text" at bounding box center [422, 220] width 33 height 17
type input "65"
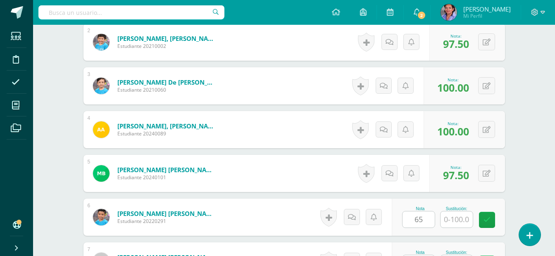
click at [469, 211] on div at bounding box center [456, 219] width 33 height 17
click at [481, 216] on div "0 Logros Logros obtenidos Aún no hay logros agregados Nota: 65.00" at bounding box center [468, 217] width 76 height 37
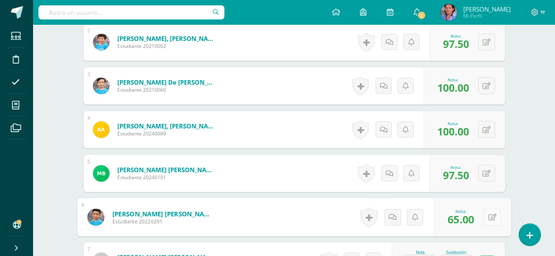
click at [493, 217] on icon at bounding box center [492, 217] width 8 height 7
type input "100"
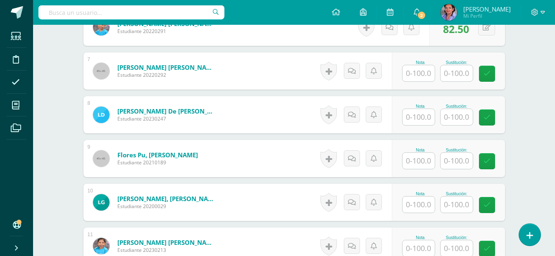
scroll to position [534, 0]
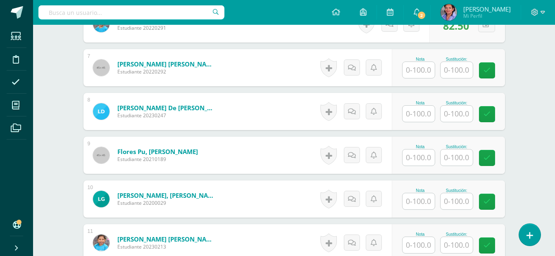
click at [415, 70] on input "text" at bounding box center [419, 70] width 32 height 16
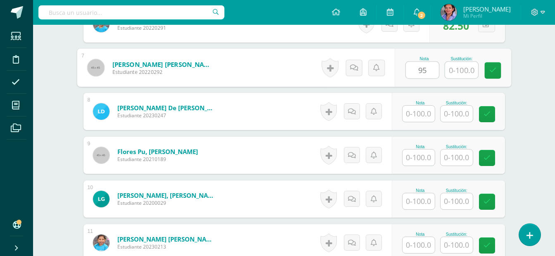
type input "95"
click at [449, 69] on input "text" at bounding box center [461, 70] width 33 height 17
type input "100"
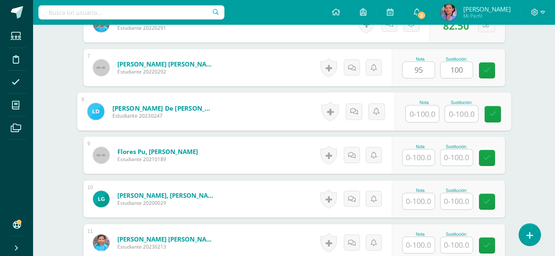
click at [424, 112] on input "text" at bounding box center [422, 114] width 33 height 17
type input "90"
click at [458, 114] on input "text" at bounding box center [461, 114] width 33 height 17
type input "100"
click at [416, 155] on input "text" at bounding box center [419, 158] width 32 height 16
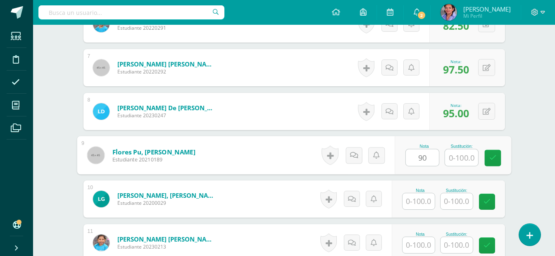
type input "90"
click at [454, 154] on input "text" at bounding box center [461, 158] width 33 height 17
type input "100"
click at [418, 199] on input "text" at bounding box center [419, 202] width 32 height 16
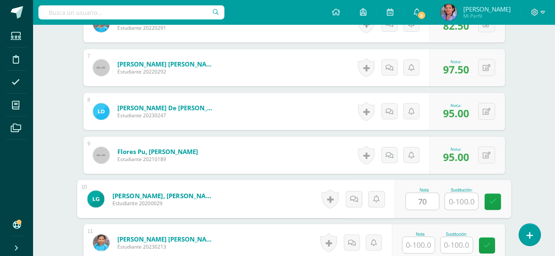
type input "70"
click at [460, 200] on input "text" at bounding box center [461, 202] width 33 height 17
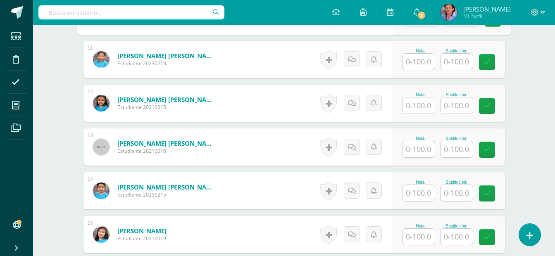
scroll to position [714, 0]
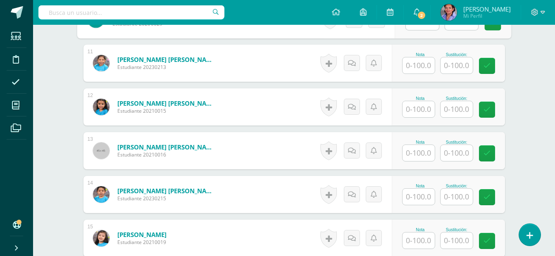
type input "95"
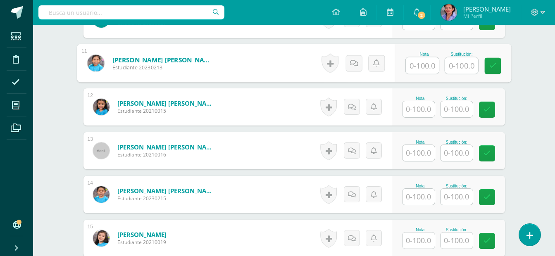
click at [420, 72] on input "text" at bounding box center [422, 65] width 33 height 17
type input "90"
click at [460, 68] on input "text" at bounding box center [461, 65] width 33 height 17
type input "100"
click at [422, 102] on input "text" at bounding box center [419, 109] width 32 height 16
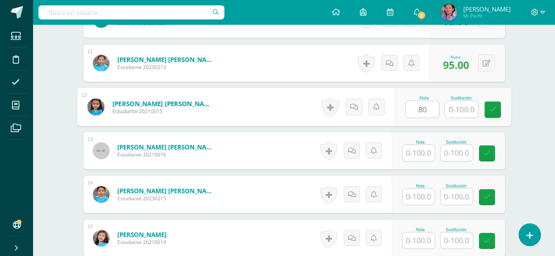
type input "80"
click at [478, 110] on input "text" at bounding box center [461, 109] width 33 height 17
type input "85"
click at [425, 151] on input "text" at bounding box center [419, 153] width 32 height 16
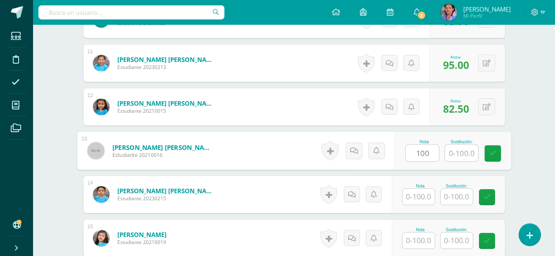
type input "100"
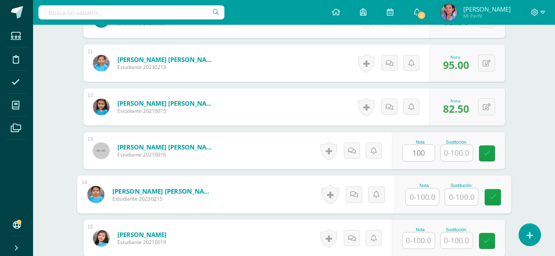
click at [423, 202] on input "text" at bounding box center [422, 197] width 33 height 17
type input "80"
click at [451, 193] on input "text" at bounding box center [461, 197] width 33 height 17
type input "90"
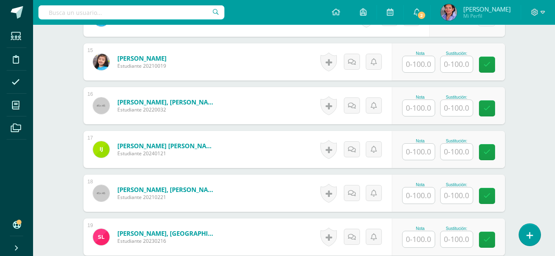
scroll to position [898, 0]
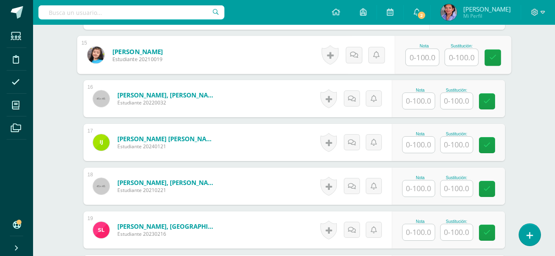
click at [419, 50] on input "text" at bounding box center [422, 57] width 33 height 17
type input "65"
click at [456, 51] on input "text" at bounding box center [461, 57] width 33 height 17
type input "100"
click at [421, 97] on input "text" at bounding box center [419, 101] width 32 height 16
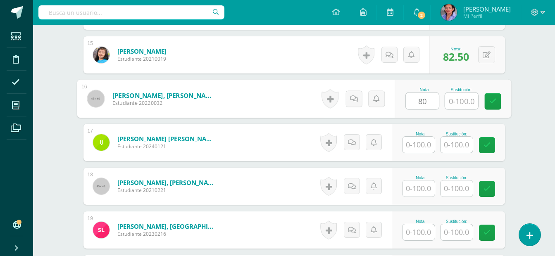
type input "80"
click at [457, 99] on input "text" at bounding box center [461, 101] width 33 height 17
type input "95"
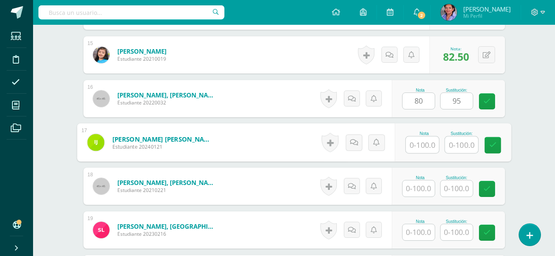
click at [416, 146] on input "text" at bounding box center [422, 145] width 33 height 17
type input "95"
click at [452, 151] on input "text" at bounding box center [461, 145] width 33 height 17
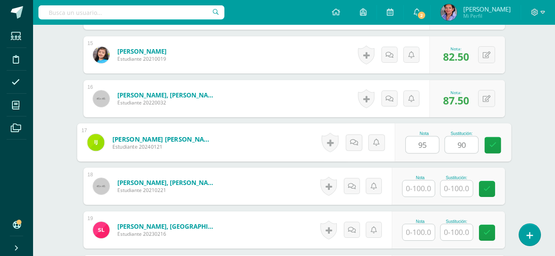
type input "90"
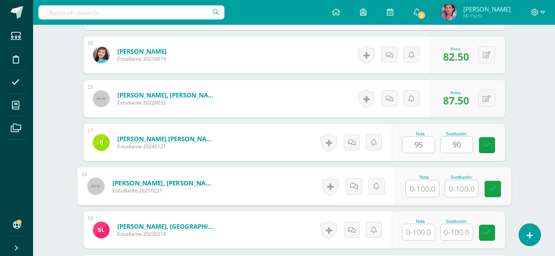
click at [420, 192] on input "text" at bounding box center [422, 189] width 33 height 17
type input "95"
click at [460, 196] on input "text" at bounding box center [461, 189] width 33 height 17
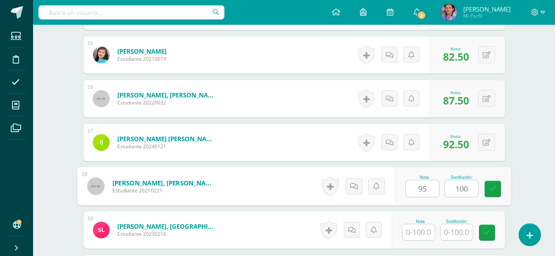
type input "100"
click at [420, 235] on input "text" at bounding box center [419, 233] width 32 height 16
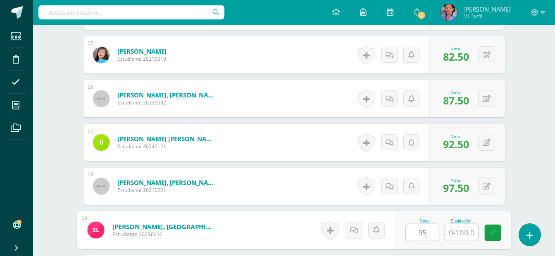
type input "95"
click at [456, 233] on input "text" at bounding box center [461, 233] width 33 height 17
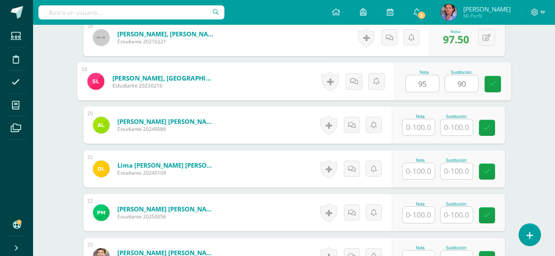
scroll to position [1053, 0]
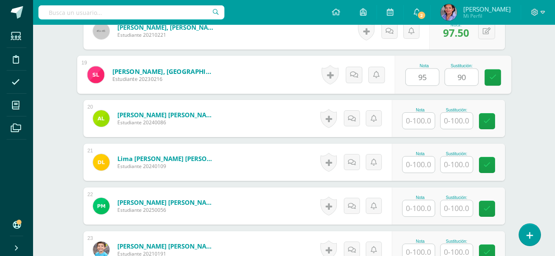
type input "90"
click at [431, 121] on input "text" at bounding box center [419, 121] width 32 height 16
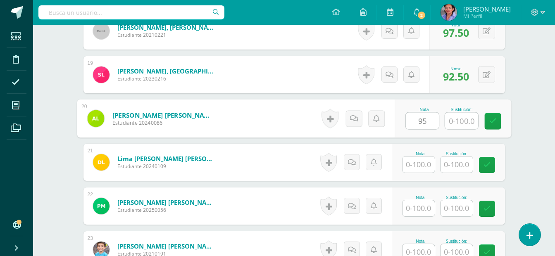
type input "95"
click at [456, 115] on input "text" at bounding box center [461, 121] width 33 height 17
type input "100"
click at [423, 162] on input "text" at bounding box center [419, 165] width 32 height 16
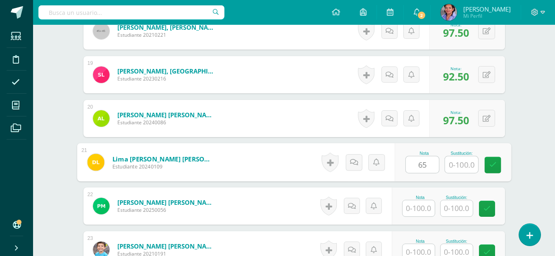
type input "65"
click at [470, 168] on input "text" at bounding box center [461, 165] width 33 height 17
type input "95"
click at [428, 206] on input "text" at bounding box center [419, 209] width 32 height 16
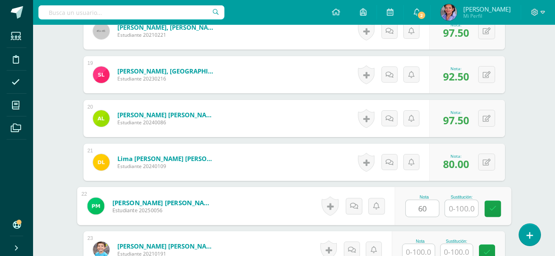
type input "60"
click at [470, 210] on input "text" at bounding box center [461, 209] width 33 height 17
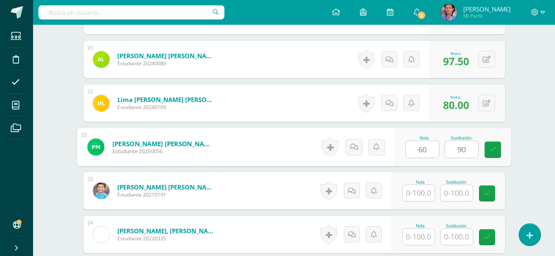
scroll to position [1157, 0]
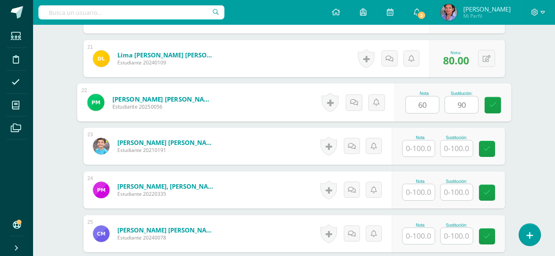
type input "90"
click at [417, 150] on input "text" at bounding box center [419, 149] width 32 height 16
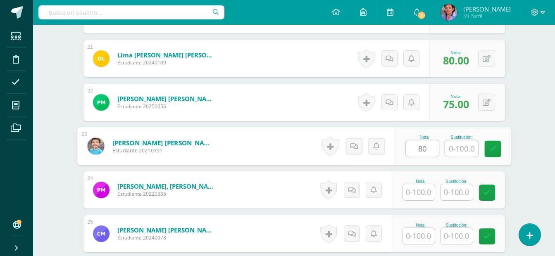
type input "80"
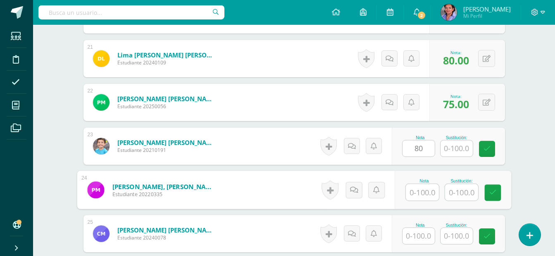
click at [416, 191] on input "text" at bounding box center [422, 192] width 33 height 17
type input "60"
click at [456, 194] on input "text" at bounding box center [461, 192] width 33 height 17
type input "100"
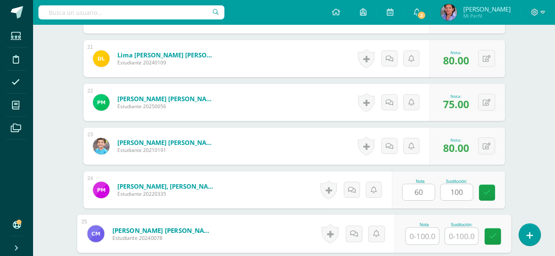
click at [429, 234] on input "text" at bounding box center [422, 236] width 33 height 17
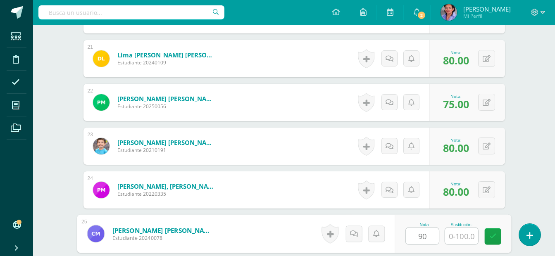
type input "90"
click at [459, 236] on input "text" at bounding box center [461, 236] width 33 height 17
type input "100"
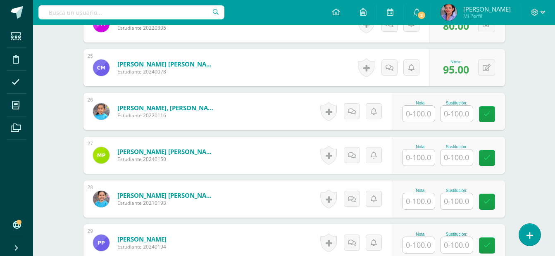
scroll to position [1326, 0]
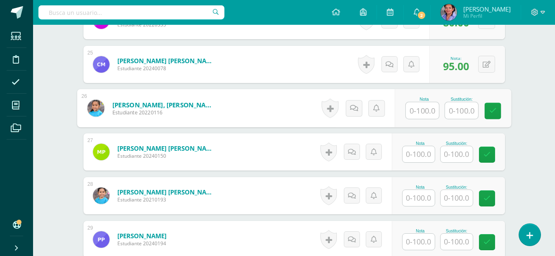
click at [415, 109] on input "text" at bounding box center [422, 111] width 33 height 17
type input "70"
click at [470, 115] on input "text" at bounding box center [461, 111] width 33 height 17
type input "100"
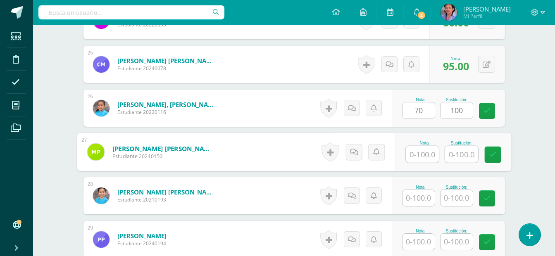
click at [427, 151] on input "text" at bounding box center [422, 154] width 33 height 17
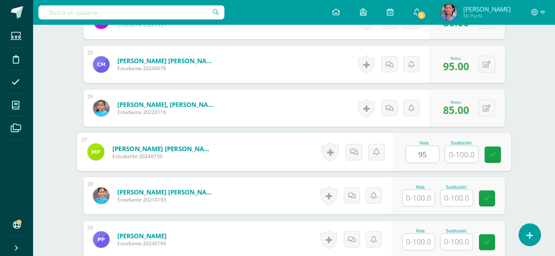
type input "95"
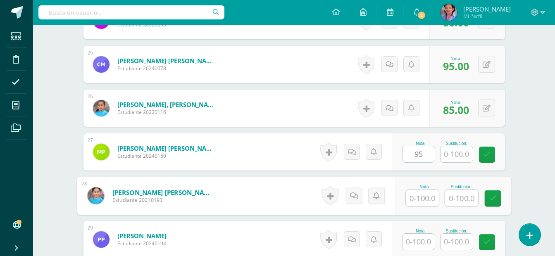
click at [421, 201] on input "text" at bounding box center [422, 198] width 33 height 17
type input "100"
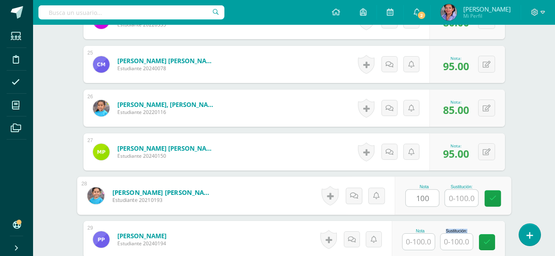
click at [440, 237] on div "Nota Sustitución:" at bounding box center [448, 239] width 113 height 37
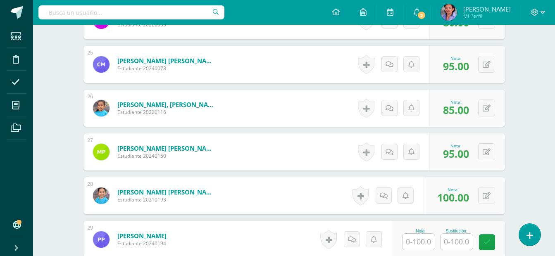
drag, startPoint x: 440, startPoint y: 237, endPoint x: 413, endPoint y: 244, distance: 27.8
click at [413, 244] on input "text" at bounding box center [419, 242] width 32 height 16
type input "90"
click at [467, 241] on input "text" at bounding box center [461, 242] width 33 height 17
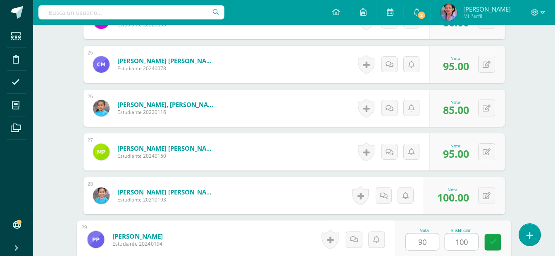
type input "100"
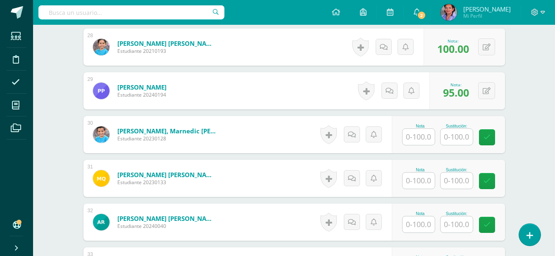
scroll to position [1479, 0]
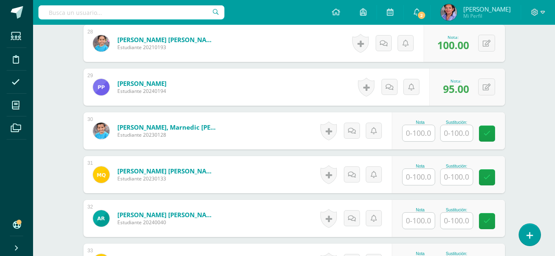
click at [421, 132] on input "text" at bounding box center [419, 133] width 32 height 16
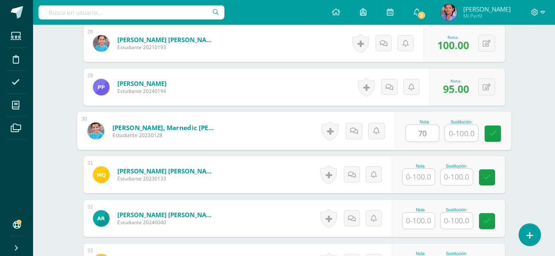
type input "70"
click at [461, 133] on input "text" at bounding box center [461, 133] width 33 height 17
type input "90"
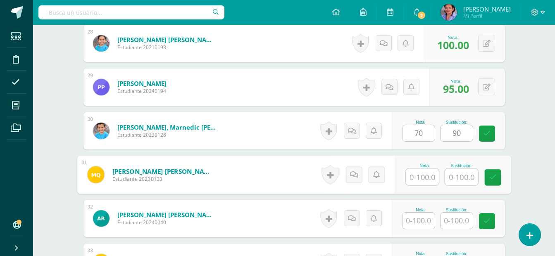
click at [409, 173] on input "text" at bounding box center [422, 177] width 33 height 17
type input "50"
click at [456, 174] on input "text" at bounding box center [461, 177] width 33 height 17
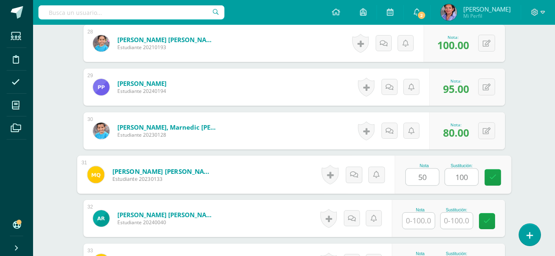
type input "100"
click at [417, 213] on input "text" at bounding box center [419, 221] width 32 height 16
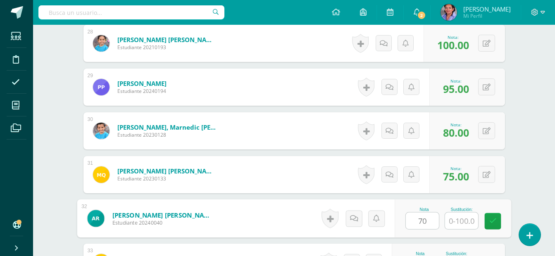
type input "70"
click at [464, 220] on input "text" at bounding box center [461, 221] width 33 height 17
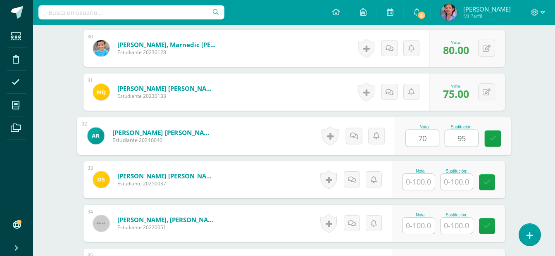
scroll to position [1565, 0]
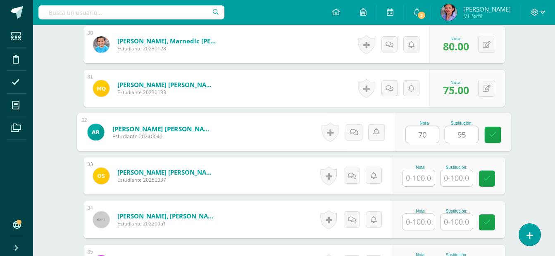
type input "95"
click at [427, 182] on input "text" at bounding box center [419, 178] width 32 height 16
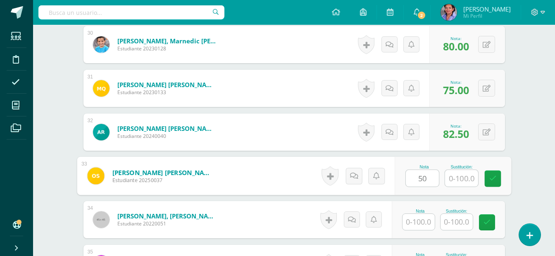
type input "50"
click at [471, 182] on input "text" at bounding box center [461, 178] width 33 height 17
type input "100"
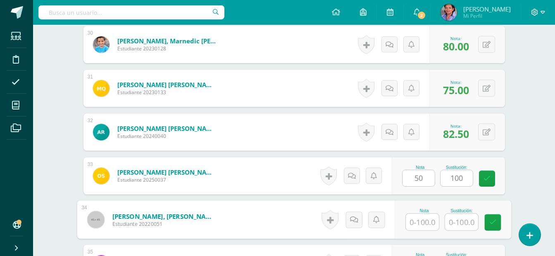
click at [421, 217] on input "text" at bounding box center [422, 222] width 33 height 17
type input "100"
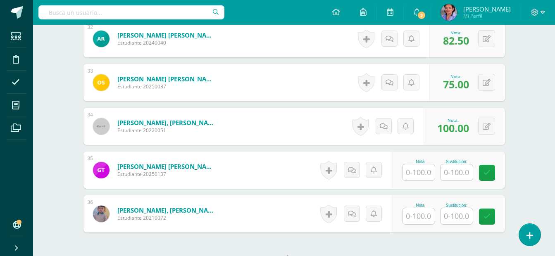
scroll to position [1666, 0]
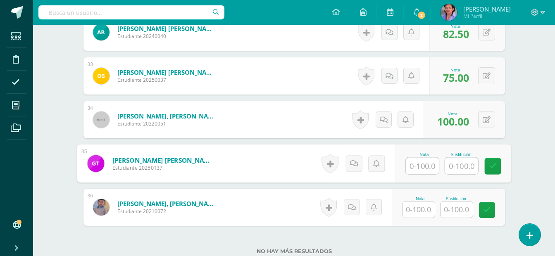
click at [429, 165] on input "text" at bounding box center [422, 166] width 33 height 17
type input "95"
click at [421, 213] on input "text" at bounding box center [419, 210] width 32 height 16
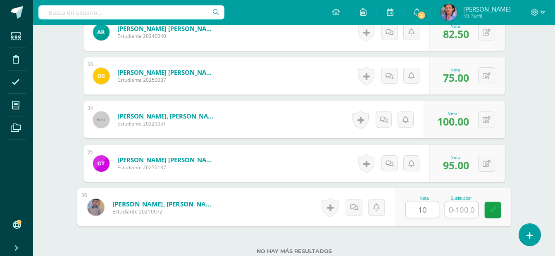
type input "100"
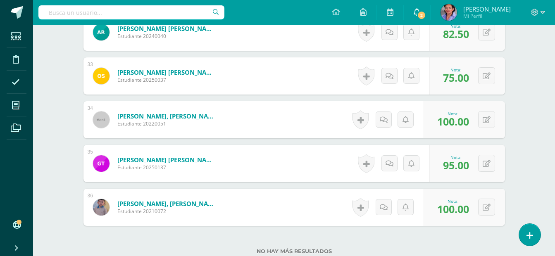
click at [426, 15] on span "2" at bounding box center [421, 15] width 9 height 9
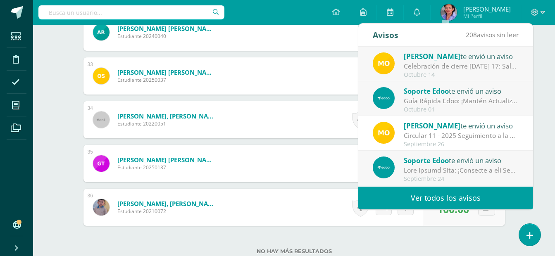
click at [429, 73] on div "Octubre 14" at bounding box center [461, 75] width 115 height 7
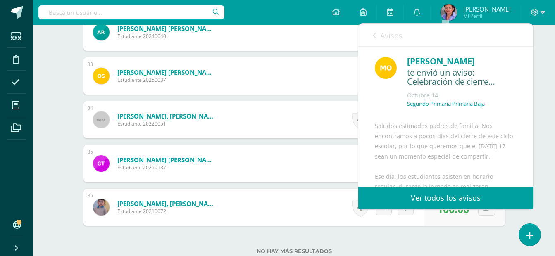
click at [462, 203] on link "Ver todos los avisos" at bounding box center [445, 198] width 175 height 23
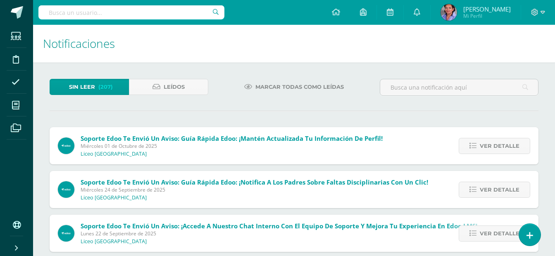
click at [531, 102] on div at bounding box center [459, 91] width 165 height 24
click at [421, 16] on span at bounding box center [417, 12] width 7 height 9
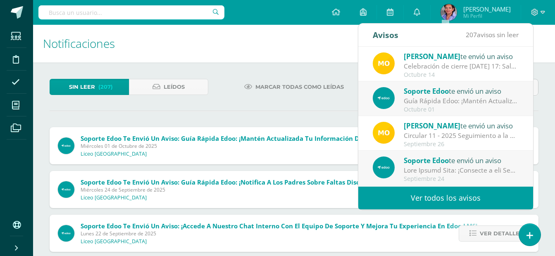
click at [439, 65] on div "Celebración de cierre [DATE] 17: Saludos estimados padres de familia. Nos encon…" at bounding box center [461, 67] width 115 height 10
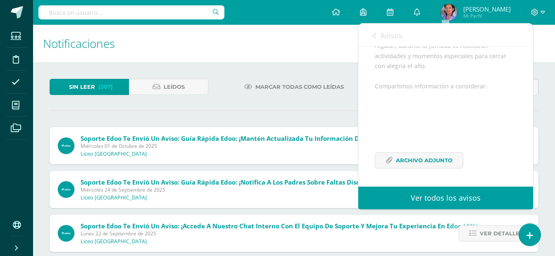
scroll to position [161, 0]
click at [456, 162] on link "Archivo Adjunto" at bounding box center [419, 161] width 88 height 16
click at [446, 163] on span "Archivo Adjunto" at bounding box center [424, 160] width 57 height 15
click at [440, 161] on span "Archivo Adjunto" at bounding box center [424, 160] width 57 height 15
click at [443, 165] on span "Archivo Adjunto" at bounding box center [424, 160] width 57 height 15
